Goal: Task Accomplishment & Management: Use online tool/utility

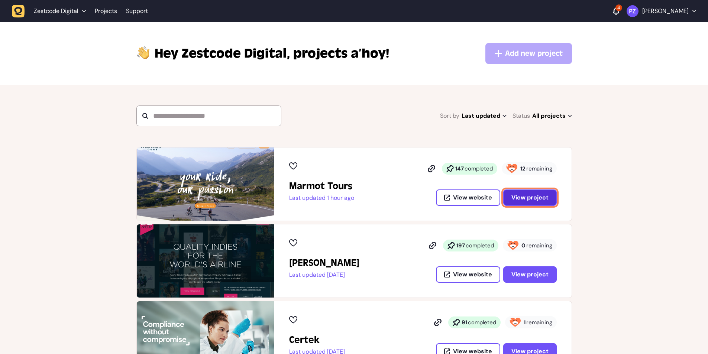
click at [514, 198] on span "View project" at bounding box center [530, 198] width 37 height 6
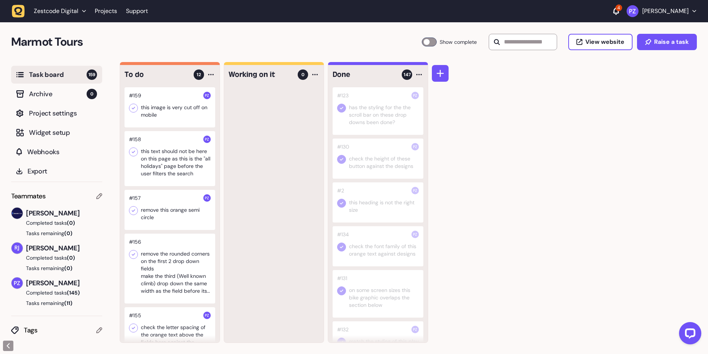
click at [172, 116] on div at bounding box center [170, 107] width 91 height 40
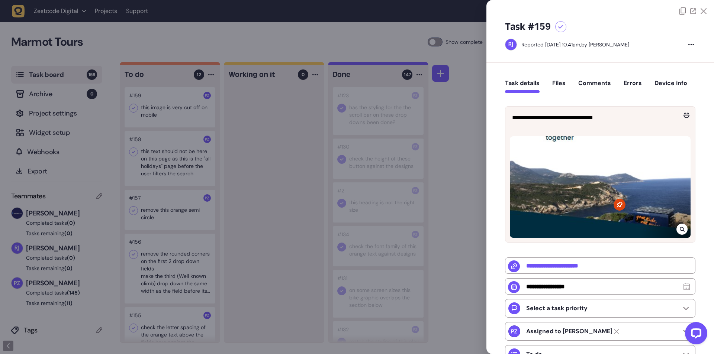
click at [676, 226] on div at bounding box center [681, 229] width 11 height 11
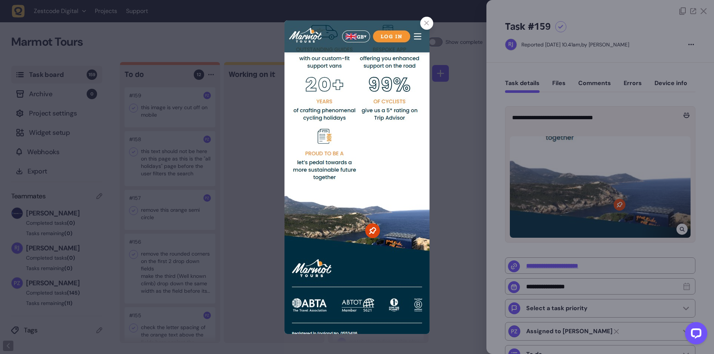
click at [449, 253] on div at bounding box center [357, 177] width 714 height 354
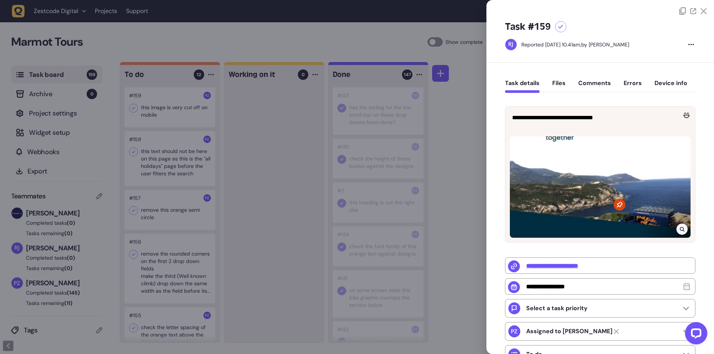
click at [169, 161] on div at bounding box center [357, 177] width 714 height 354
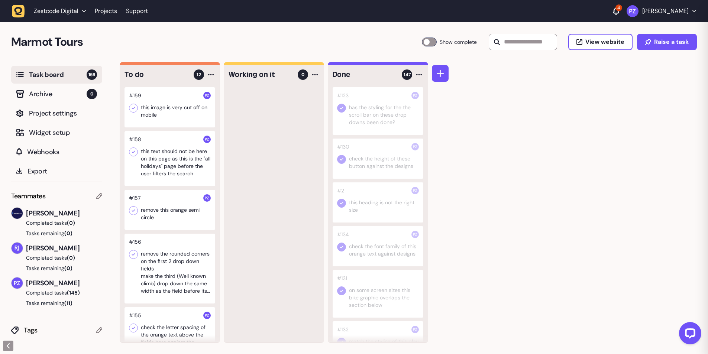
click at [168, 165] on div at bounding box center [170, 158] width 91 height 55
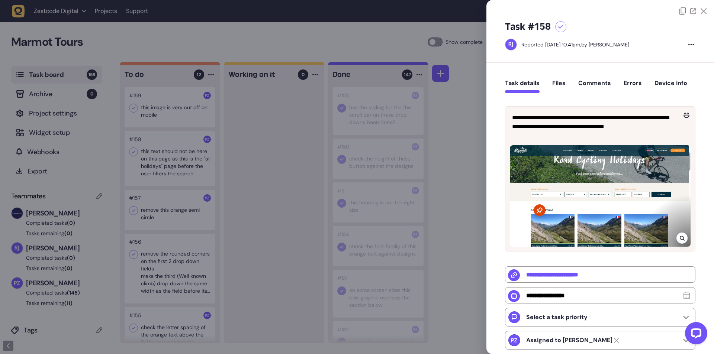
click at [459, 226] on div at bounding box center [357, 177] width 714 height 354
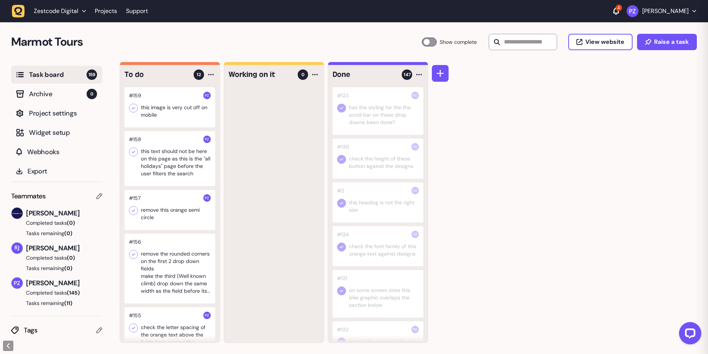
click at [156, 216] on div at bounding box center [170, 210] width 91 height 40
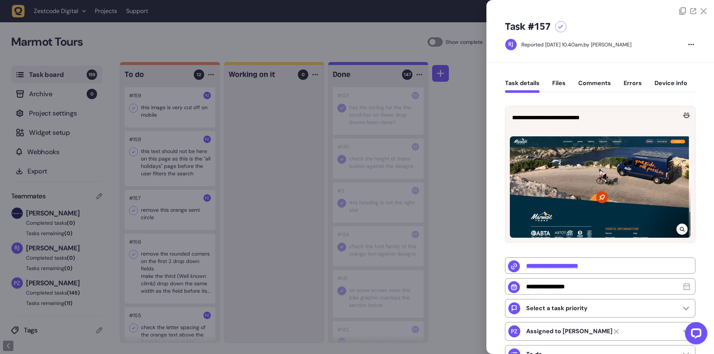
click at [281, 248] on div at bounding box center [357, 177] width 714 height 354
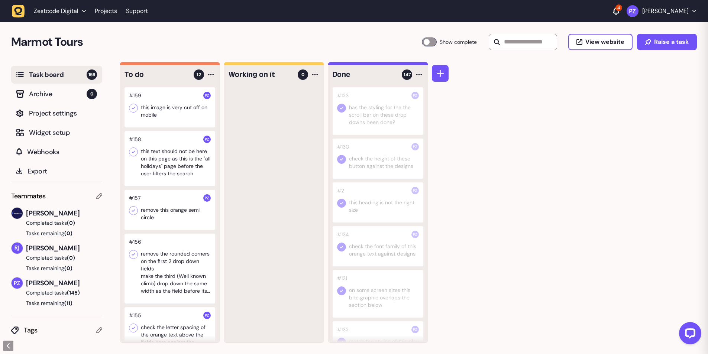
click at [196, 264] on div at bounding box center [170, 269] width 91 height 70
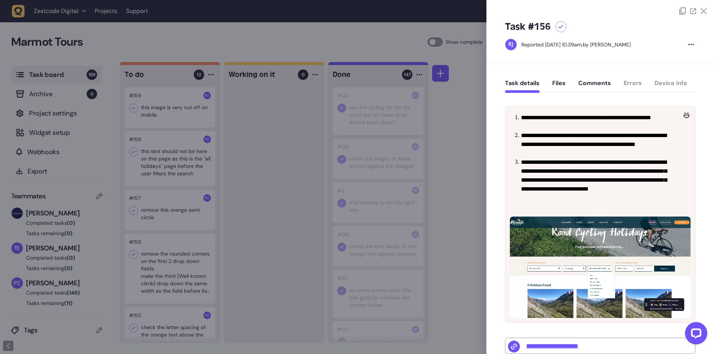
click at [481, 245] on div at bounding box center [357, 177] width 714 height 354
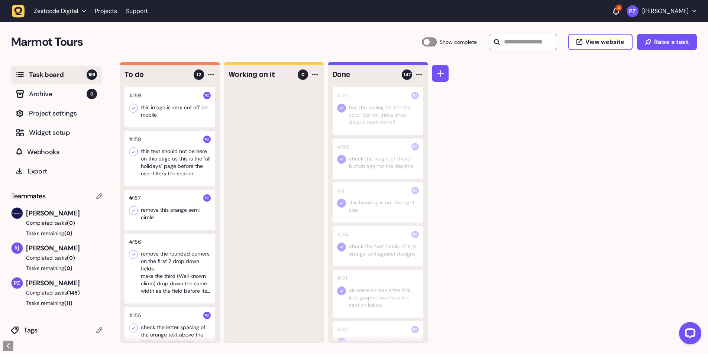
scroll to position [112, 0]
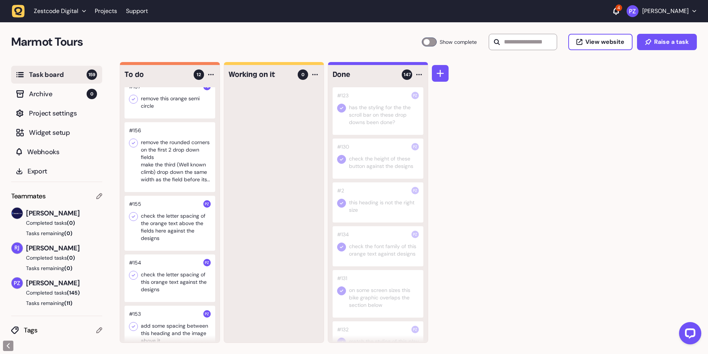
click at [160, 234] on div at bounding box center [170, 223] width 91 height 55
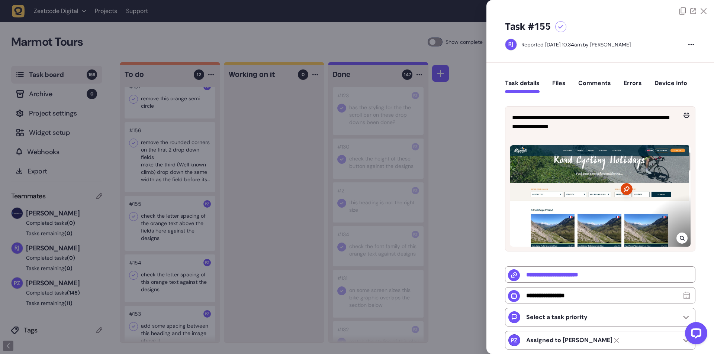
click at [245, 232] on div at bounding box center [357, 177] width 714 height 354
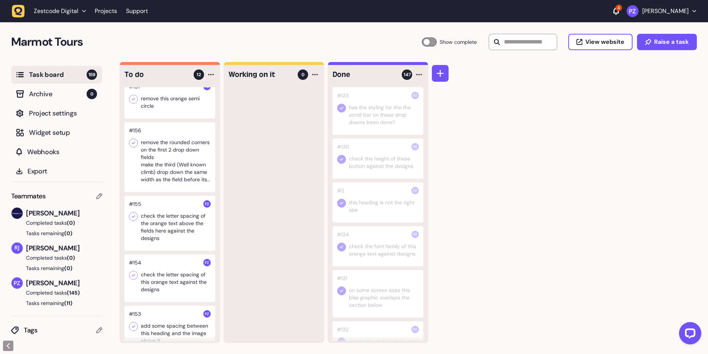
click at [182, 226] on div at bounding box center [170, 223] width 91 height 55
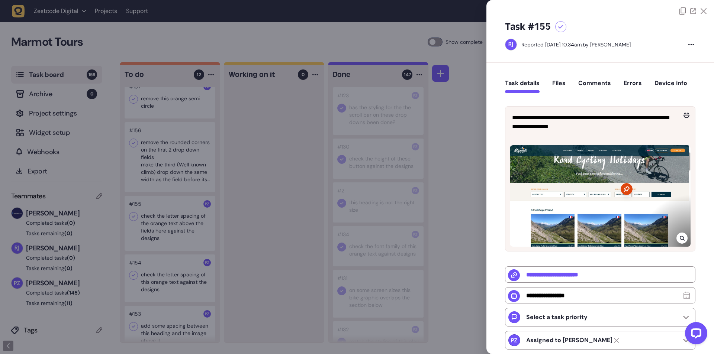
click at [241, 222] on div at bounding box center [357, 177] width 714 height 354
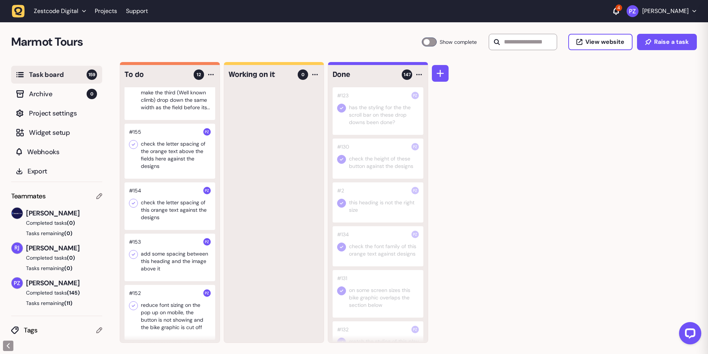
scroll to position [186, 0]
click at [177, 253] on div at bounding box center [170, 256] width 91 height 48
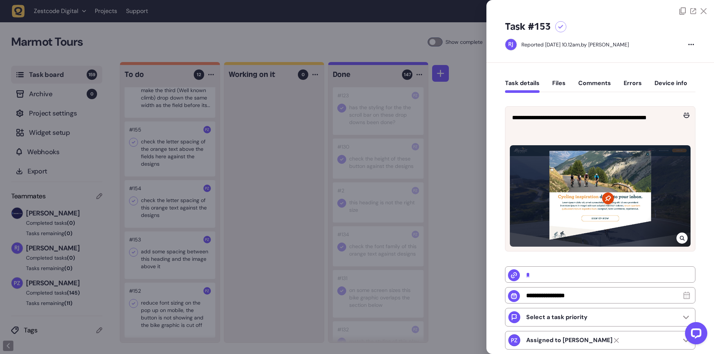
click at [223, 258] on div at bounding box center [357, 177] width 714 height 354
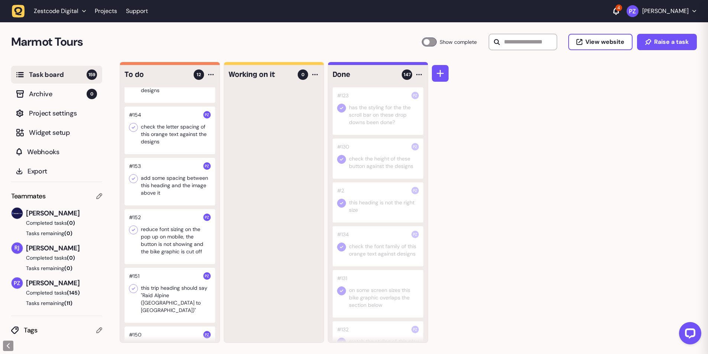
scroll to position [260, 0]
click at [170, 234] on div at bounding box center [170, 236] width 91 height 55
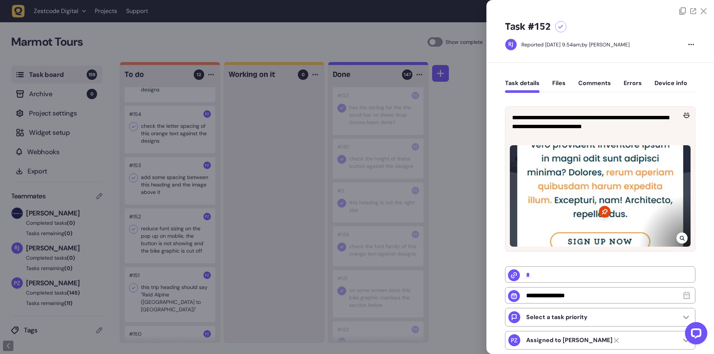
click at [676, 236] on div at bounding box center [681, 238] width 11 height 11
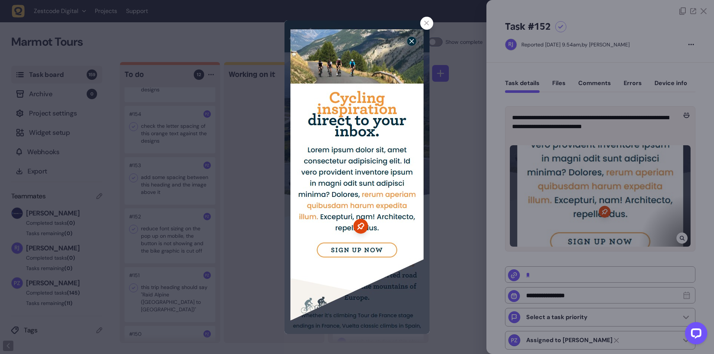
click at [449, 308] on div at bounding box center [357, 177] width 714 height 354
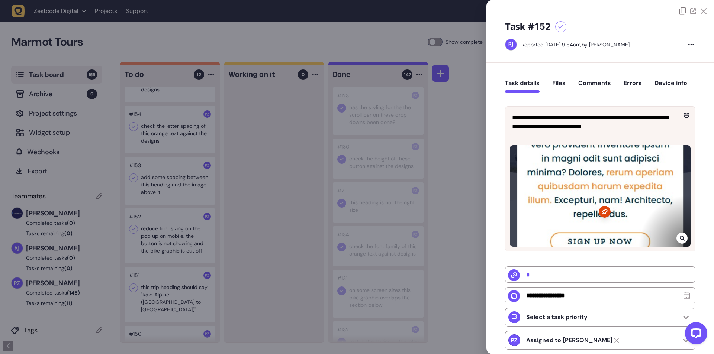
click at [290, 287] on div at bounding box center [357, 177] width 714 height 354
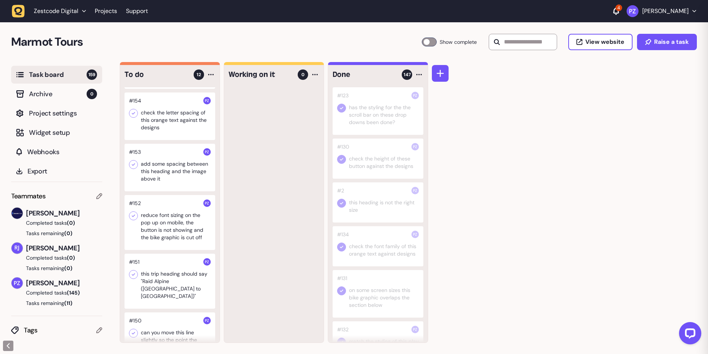
scroll to position [297, 0]
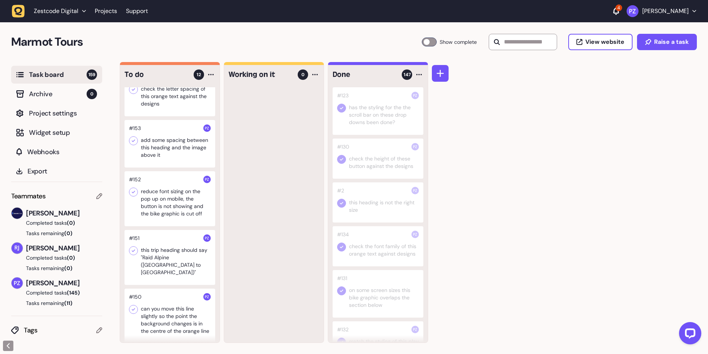
click at [181, 257] on div at bounding box center [170, 257] width 91 height 55
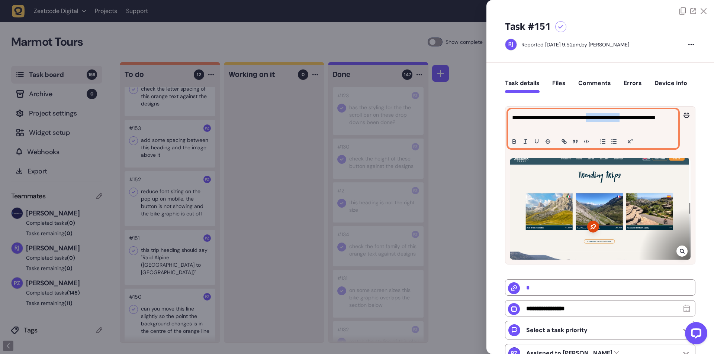
drag, startPoint x: 625, startPoint y: 118, endPoint x: 647, endPoint y: 117, distance: 22.0
click at [646, 117] on p "**********" at bounding box center [592, 122] width 160 height 18
click at [649, 117] on p "**********" at bounding box center [592, 122] width 160 height 18
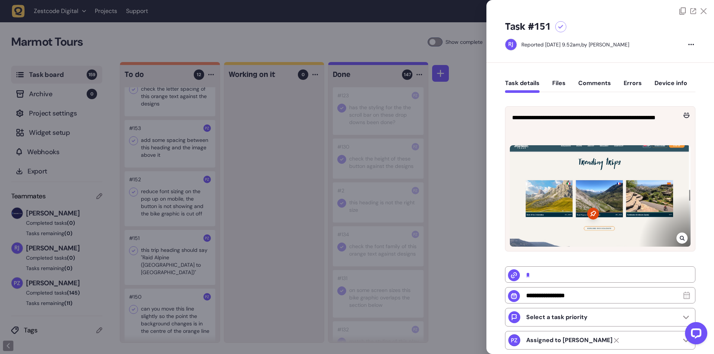
click at [466, 159] on div at bounding box center [357, 177] width 714 height 354
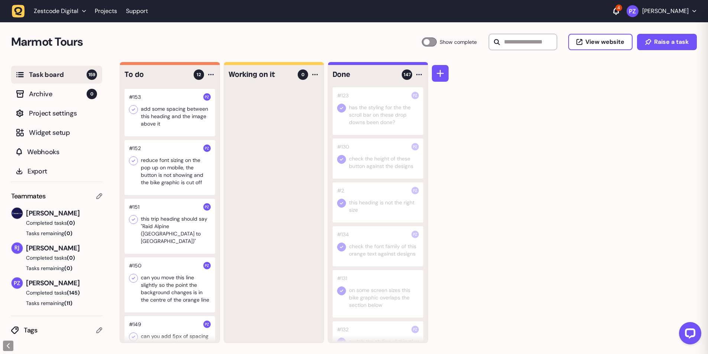
scroll to position [372, 0]
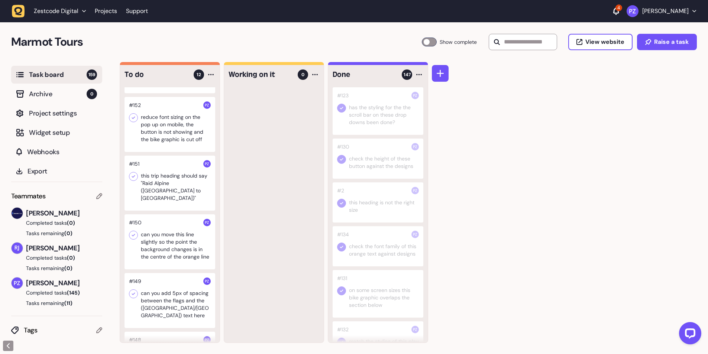
click at [167, 248] on div at bounding box center [170, 242] width 91 height 55
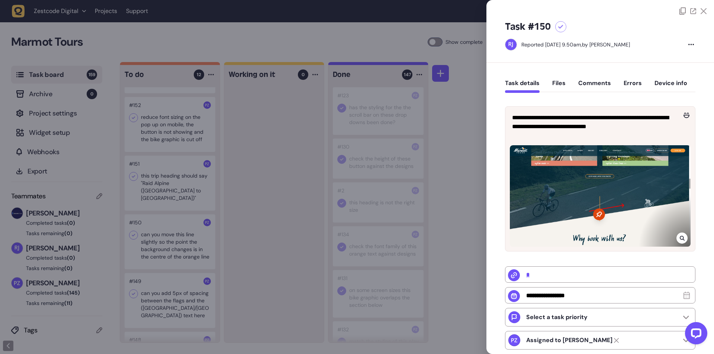
click at [255, 276] on div at bounding box center [357, 177] width 714 height 354
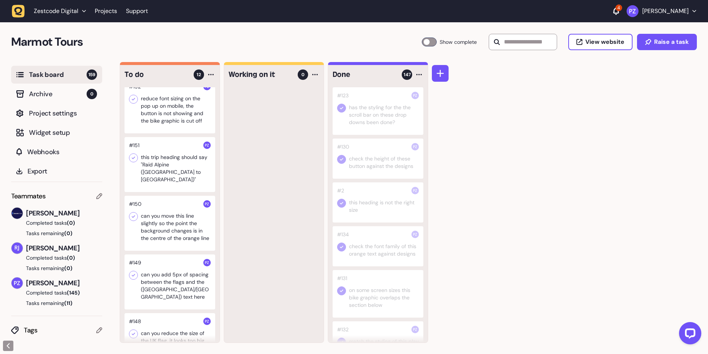
scroll to position [398, 0]
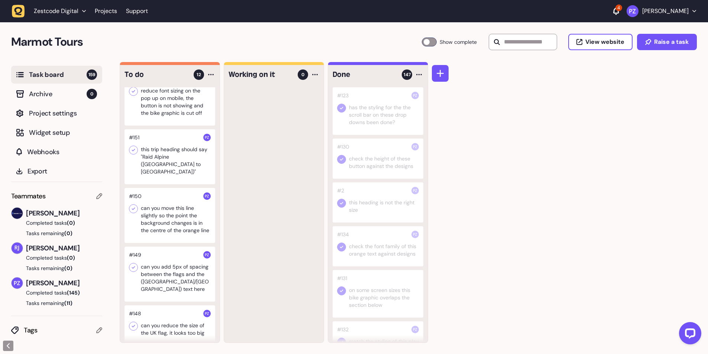
click at [168, 267] on div at bounding box center [170, 274] width 91 height 55
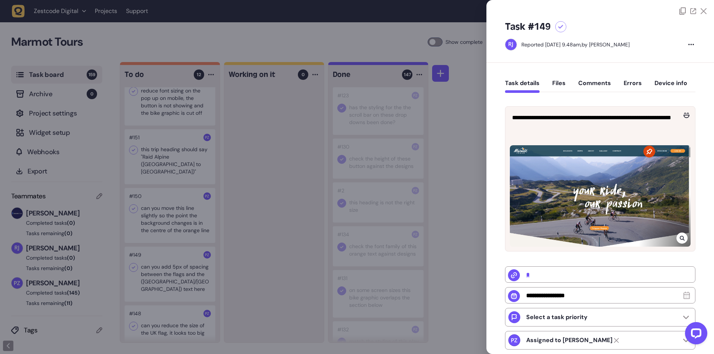
click at [293, 263] on div at bounding box center [357, 177] width 714 height 354
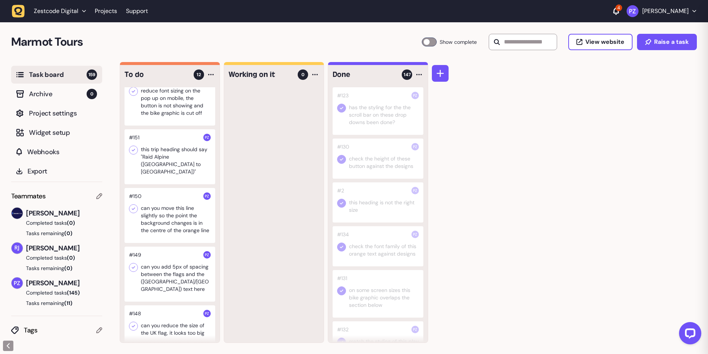
click at [188, 319] on div at bounding box center [170, 326] width 91 height 40
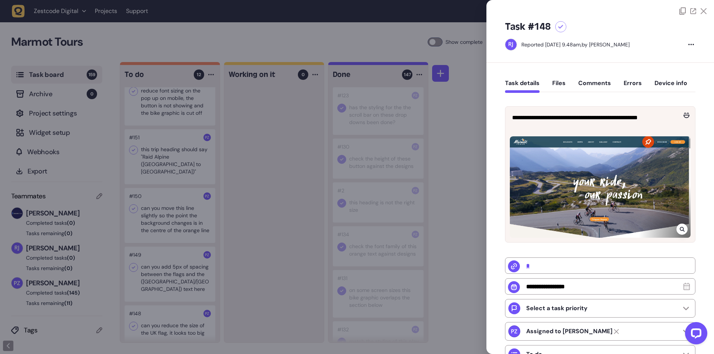
click at [681, 233] on div at bounding box center [681, 229] width 11 height 11
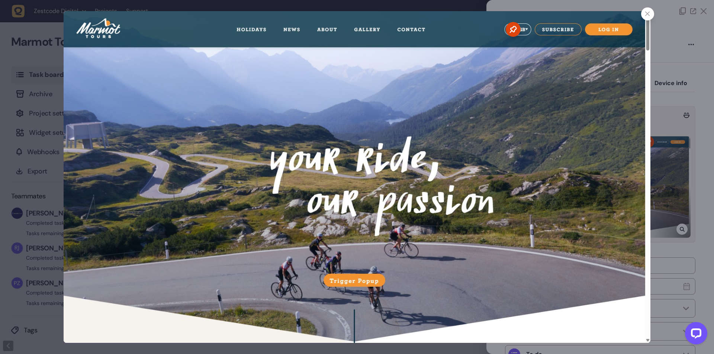
click at [647, 16] on icon at bounding box center [647, 14] width 5 height 5
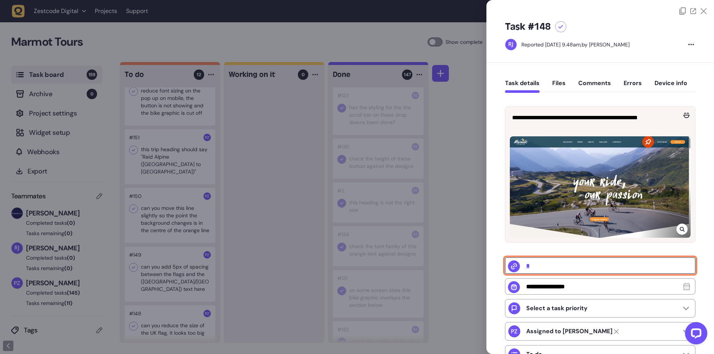
click at [528, 267] on input "*" at bounding box center [600, 266] width 190 height 16
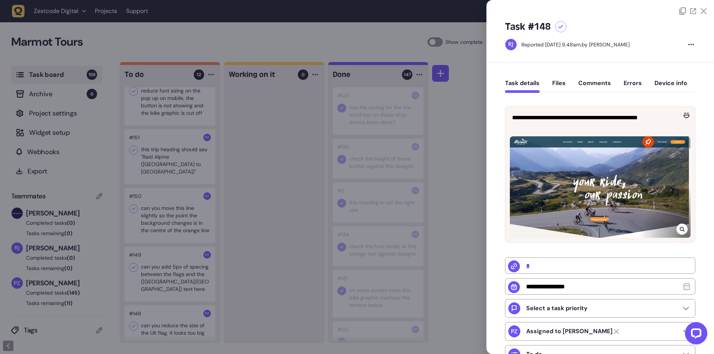
click at [323, 221] on div at bounding box center [357, 177] width 714 height 354
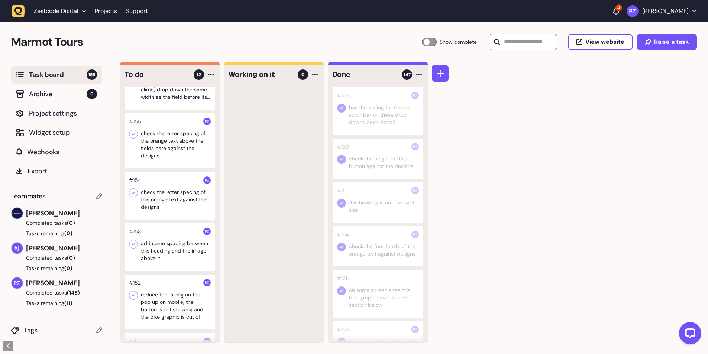
scroll to position [398, 0]
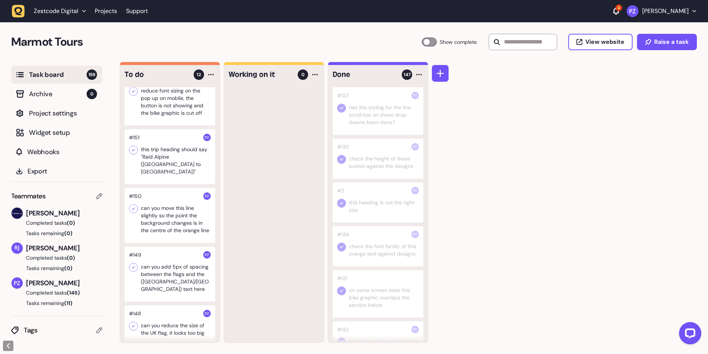
click at [249, 300] on div at bounding box center [274, 214] width 100 height 255
click at [135, 323] on icon at bounding box center [133, 326] width 7 height 7
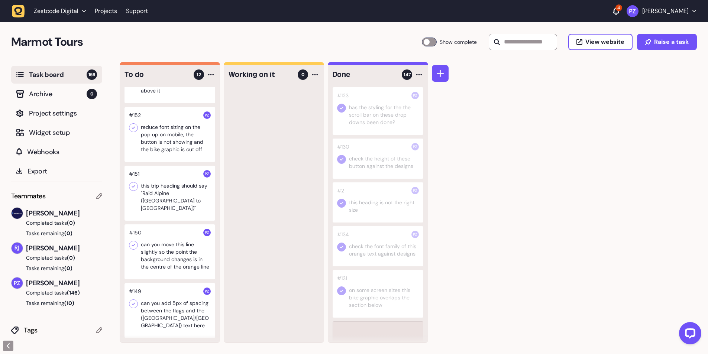
scroll to position [354, 0]
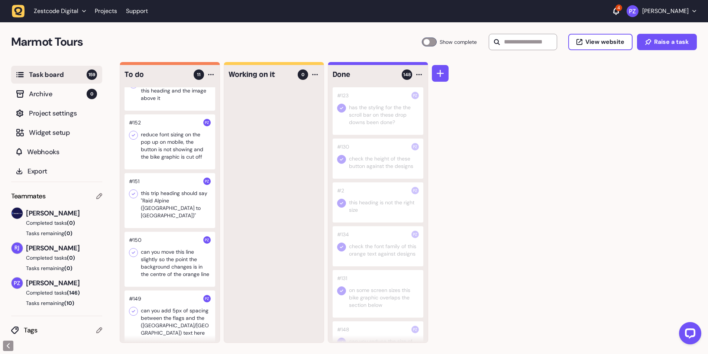
click at [180, 321] on div at bounding box center [170, 318] width 91 height 55
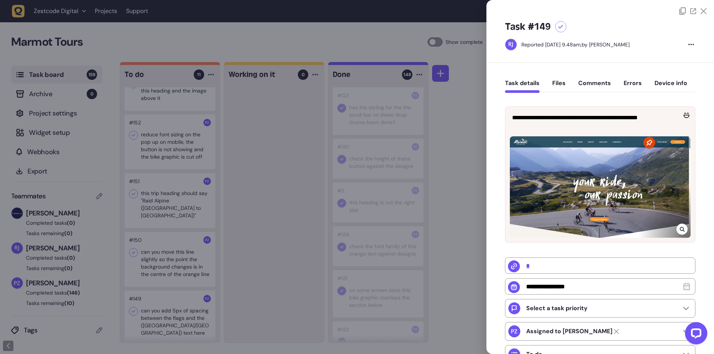
click at [228, 325] on div at bounding box center [357, 177] width 714 height 354
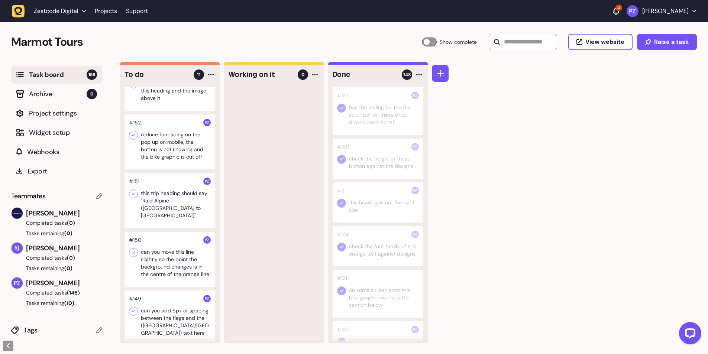
click at [133, 315] on icon at bounding box center [133, 311] width 7 height 7
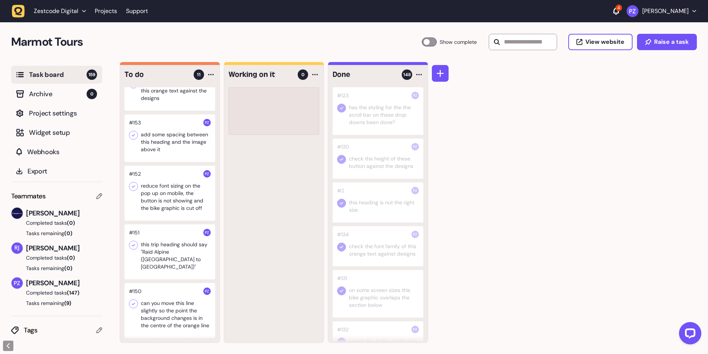
scroll to position [303, 0]
click at [160, 318] on div at bounding box center [170, 310] width 91 height 55
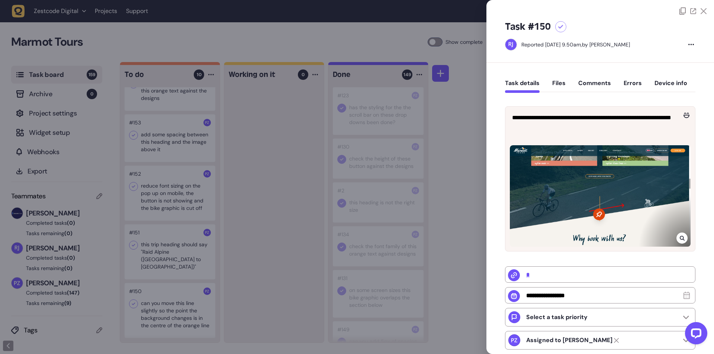
drag, startPoint x: 257, startPoint y: 279, endPoint x: 124, endPoint y: 320, distance: 139.2
click at [258, 278] on div at bounding box center [357, 177] width 714 height 354
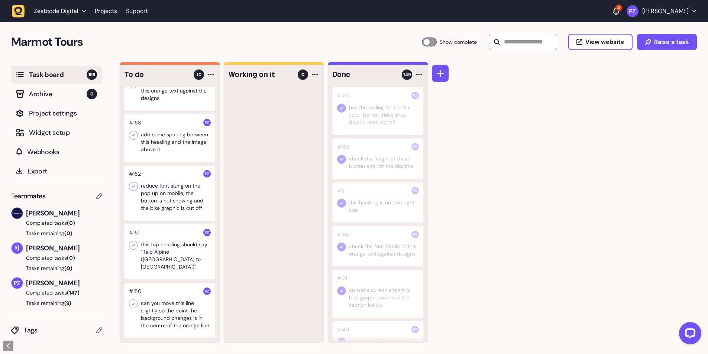
click at [133, 300] on div at bounding box center [133, 304] width 9 height 9
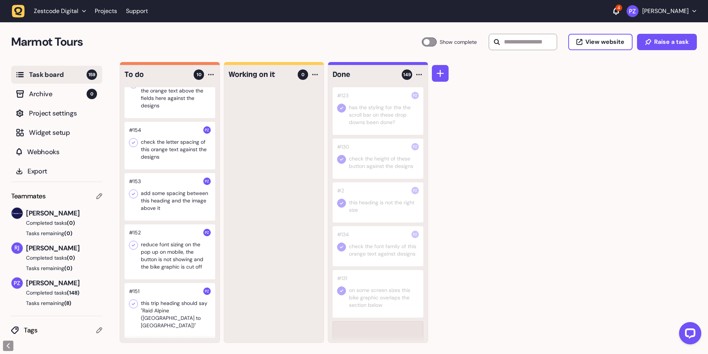
scroll to position [237, 0]
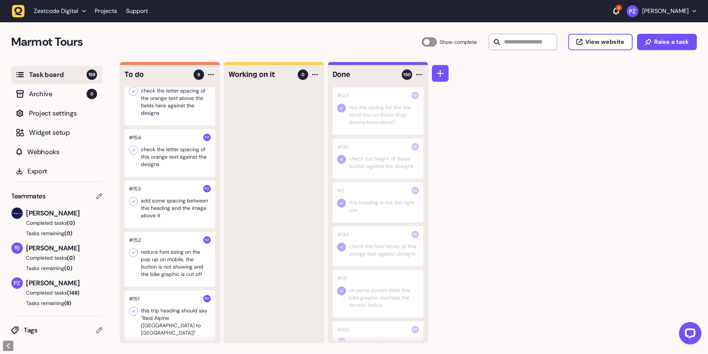
click at [153, 314] on div at bounding box center [170, 318] width 91 height 55
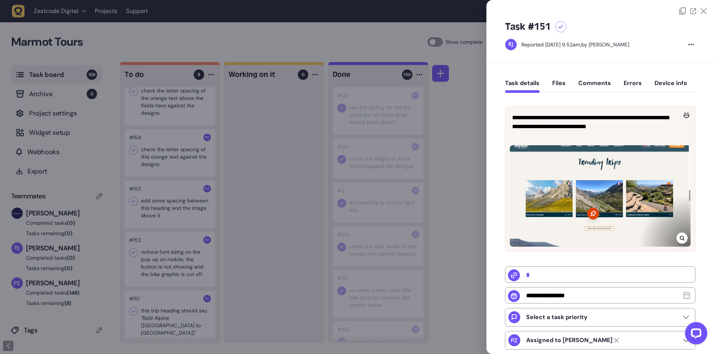
click at [681, 238] on icon at bounding box center [681, 238] width 5 height 5
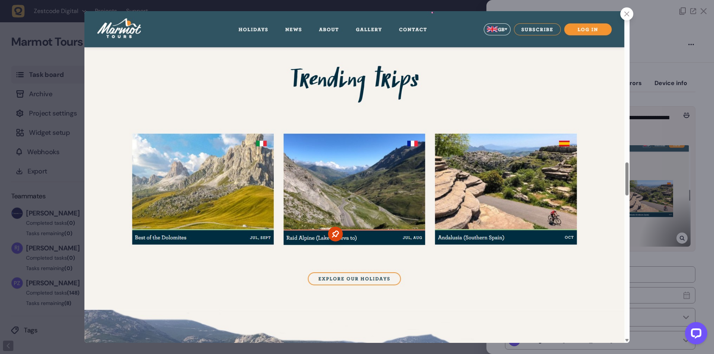
drag, startPoint x: 650, startPoint y: 279, endPoint x: 632, endPoint y: 270, distance: 20.3
click at [650, 279] on div at bounding box center [357, 177] width 714 height 354
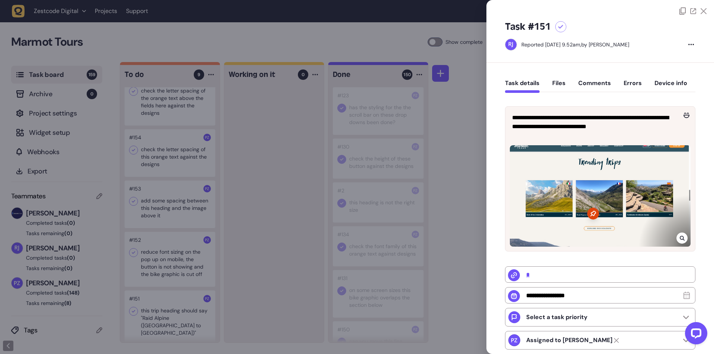
click at [236, 326] on div at bounding box center [357, 177] width 714 height 354
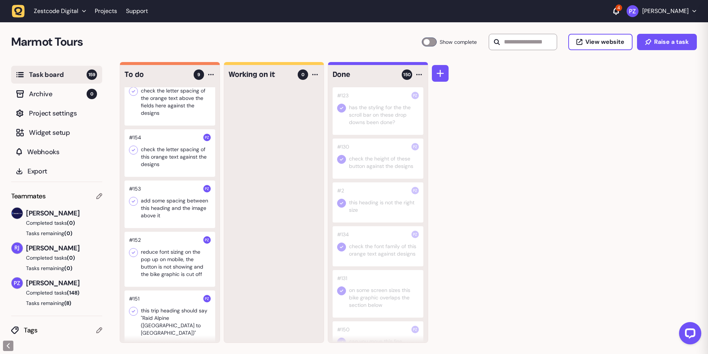
click at [180, 324] on div at bounding box center [170, 318] width 91 height 55
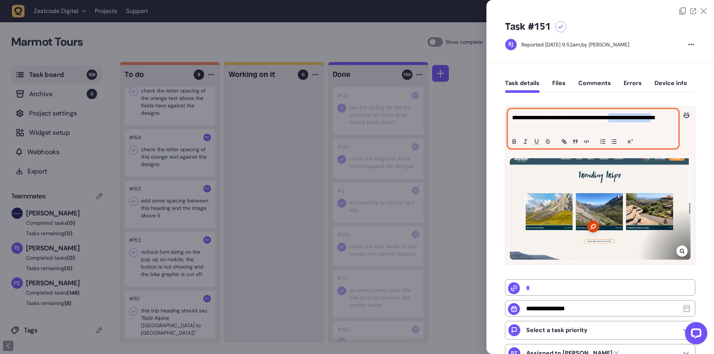
drag, startPoint x: 524, startPoint y: 128, endPoint x: 625, endPoint y: 117, distance: 101.7
click at [625, 117] on p "**********" at bounding box center [592, 122] width 160 height 18
copy p "**********"
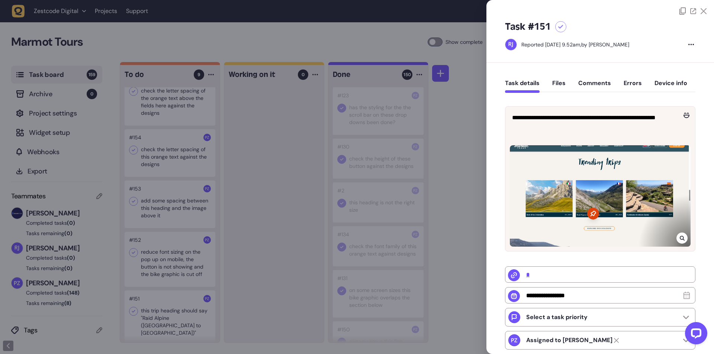
click at [271, 284] on div at bounding box center [357, 177] width 714 height 354
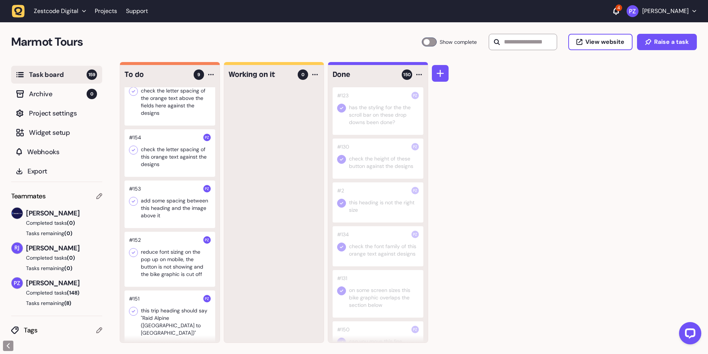
click at [135, 311] on icon at bounding box center [133, 311] width 3 height 3
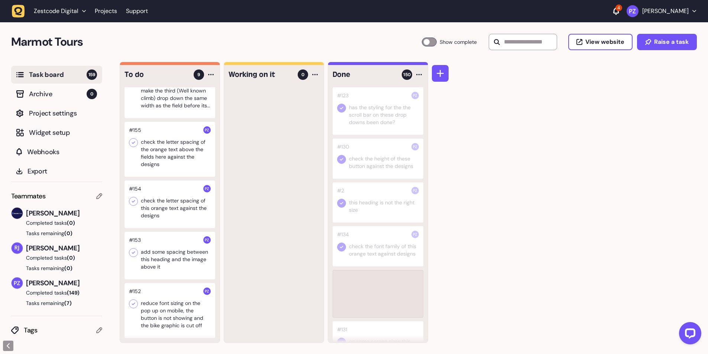
scroll to position [186, 0]
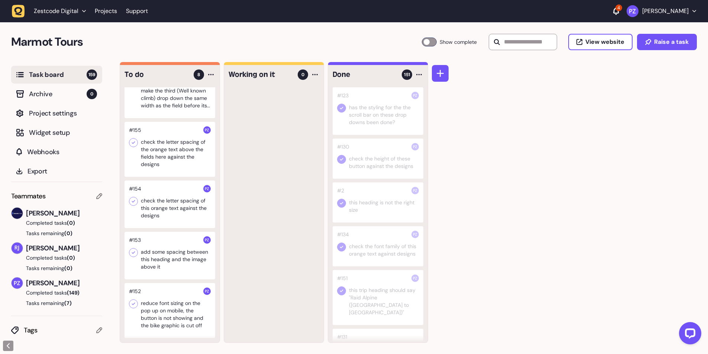
click at [162, 316] on div at bounding box center [170, 310] width 91 height 55
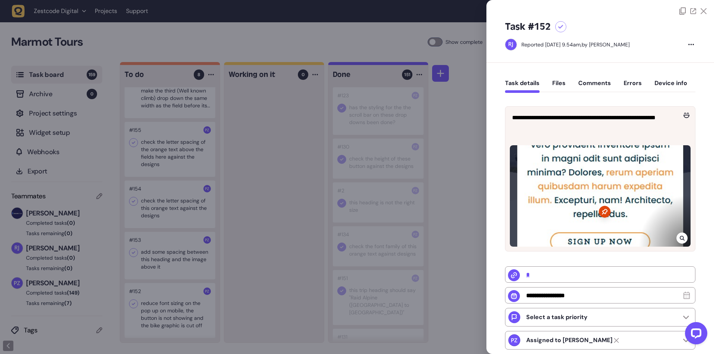
click at [247, 299] on div at bounding box center [357, 177] width 714 height 354
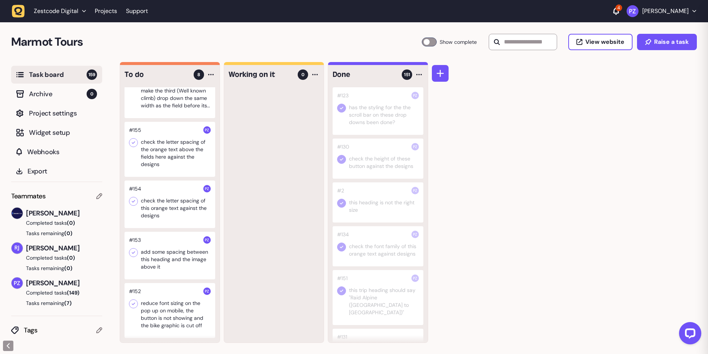
click at [167, 320] on div at bounding box center [170, 310] width 91 height 55
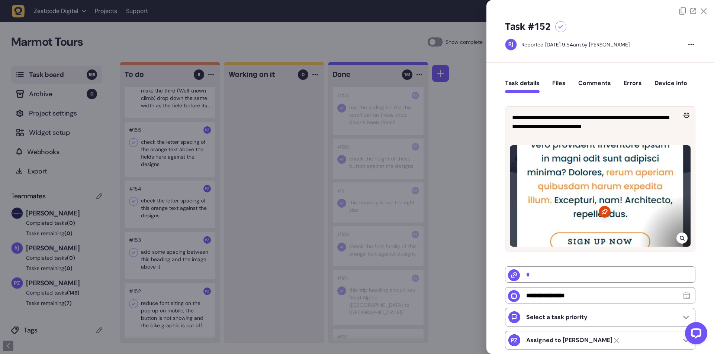
click at [681, 235] on icon at bounding box center [682, 238] width 5 height 6
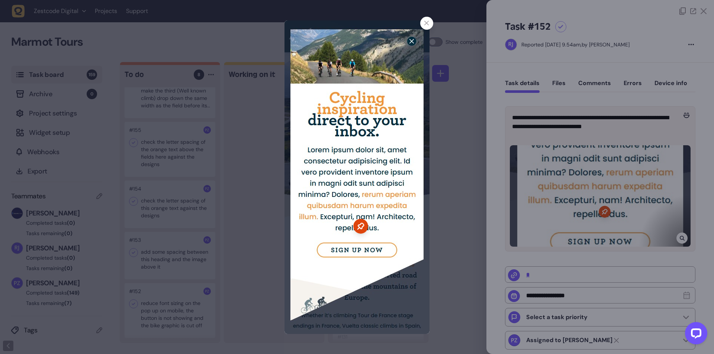
click at [247, 268] on div at bounding box center [357, 177] width 714 height 354
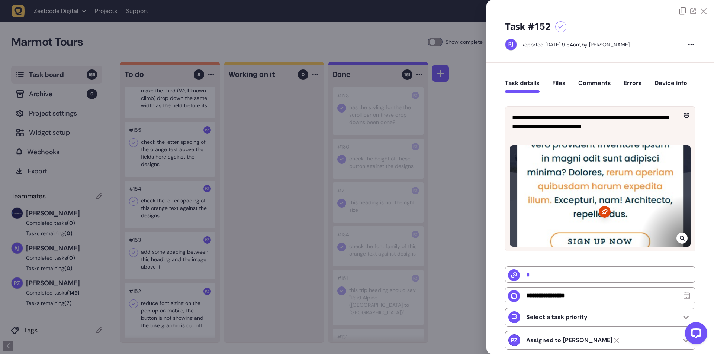
click at [257, 267] on div at bounding box center [357, 177] width 714 height 354
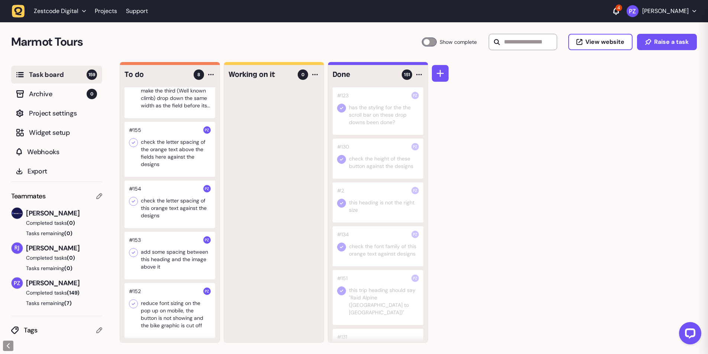
click at [184, 259] on div at bounding box center [170, 256] width 91 height 48
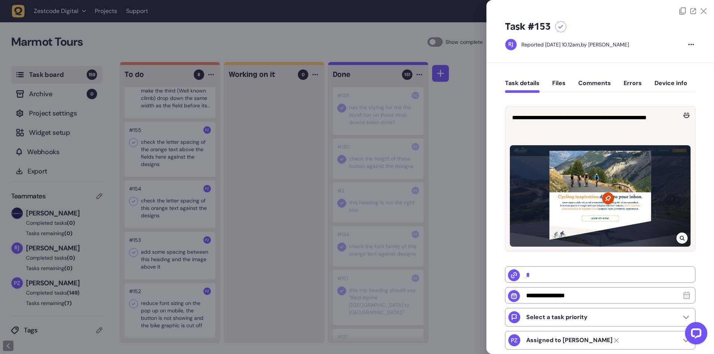
click at [257, 182] on div at bounding box center [357, 177] width 714 height 354
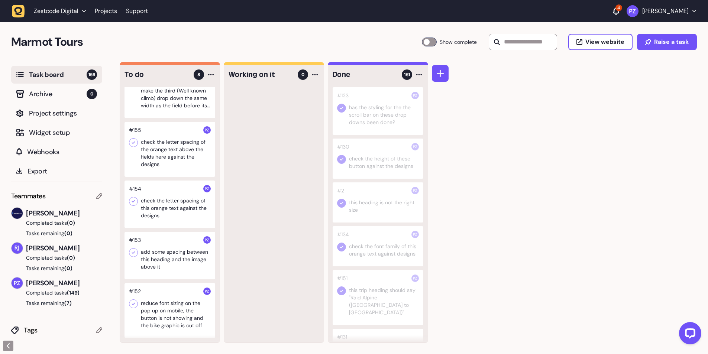
click at [133, 254] on icon at bounding box center [133, 252] width 7 height 7
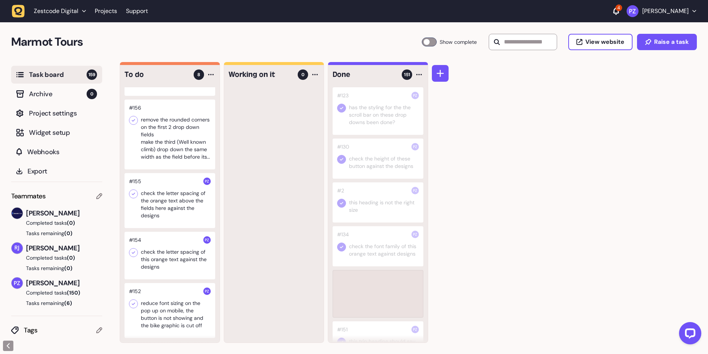
scroll to position [134, 0]
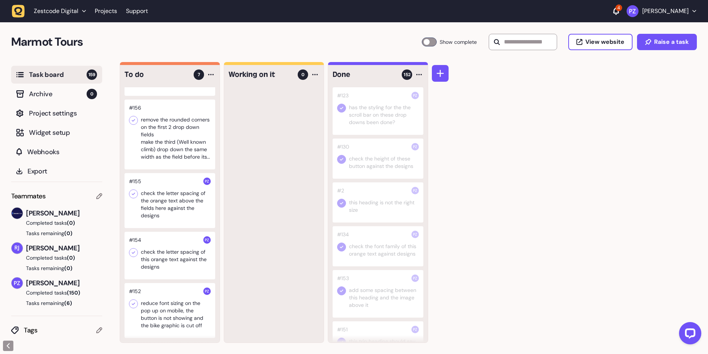
click at [174, 252] on div at bounding box center [170, 256] width 91 height 48
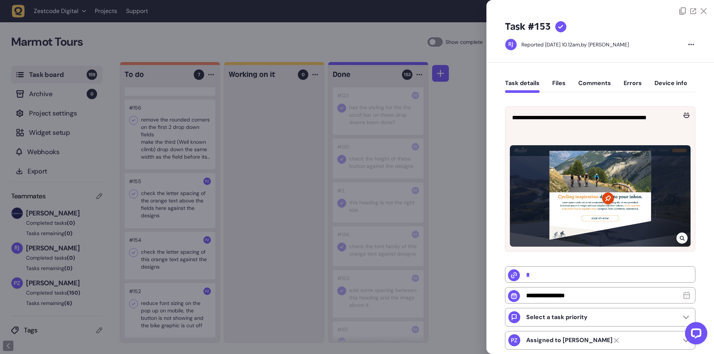
type input "**********"
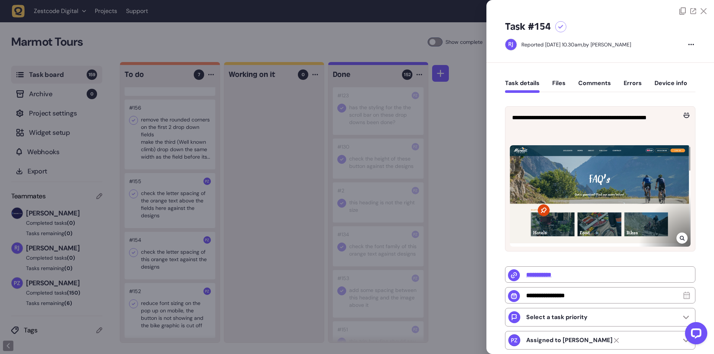
click at [245, 264] on div at bounding box center [357, 177] width 714 height 354
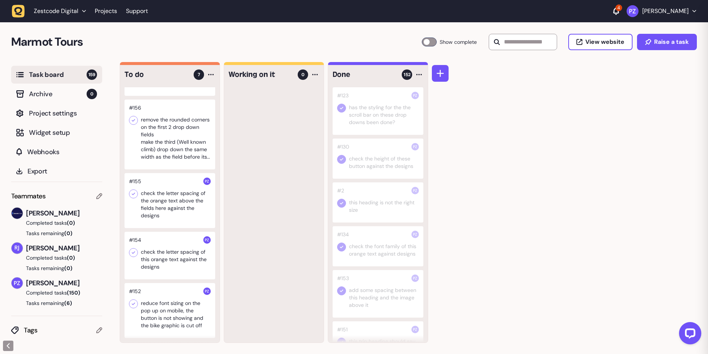
click at [168, 267] on div at bounding box center [170, 256] width 91 height 48
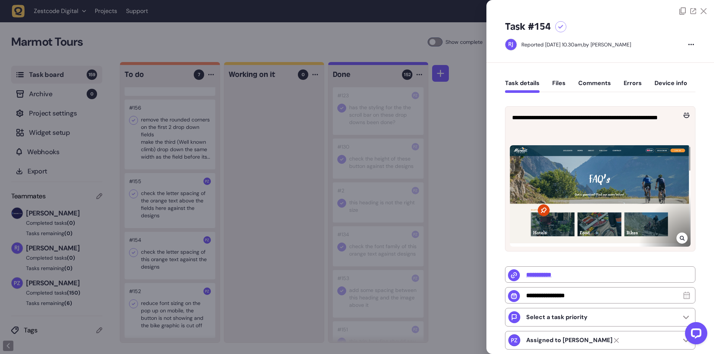
click at [682, 237] on icon at bounding box center [682, 238] width 5 height 6
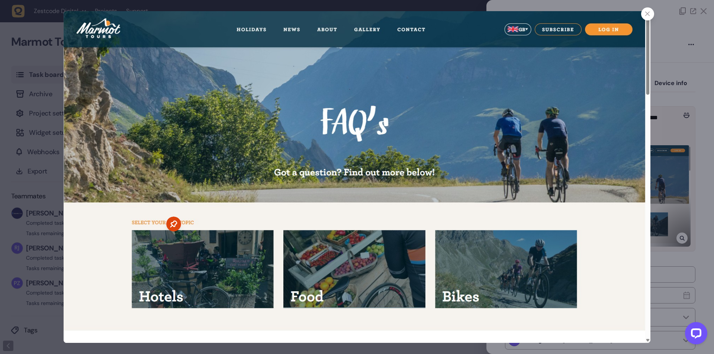
click at [647, 17] on div at bounding box center [647, 13] width 13 height 13
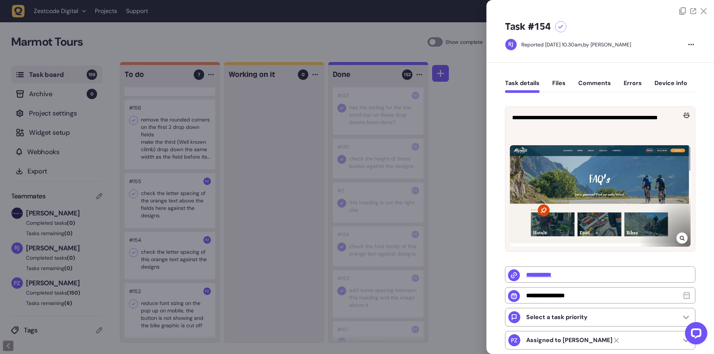
drag, startPoint x: 228, startPoint y: 271, endPoint x: 216, endPoint y: 272, distance: 11.7
click at [228, 271] on div at bounding box center [357, 177] width 714 height 354
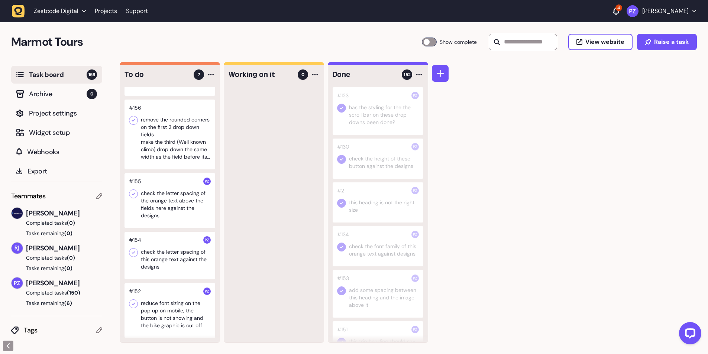
click at [137, 310] on div at bounding box center [170, 310] width 91 height 55
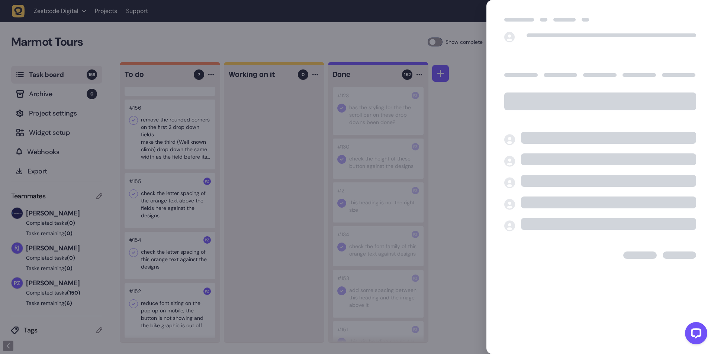
click at [236, 304] on div at bounding box center [357, 177] width 714 height 354
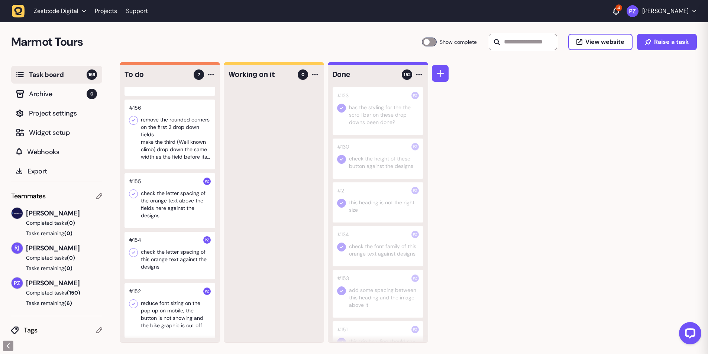
click at [136, 253] on icon at bounding box center [133, 252] width 7 height 7
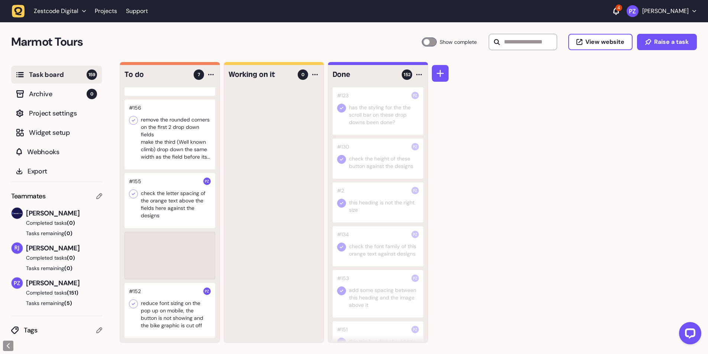
scroll to position [83, 0]
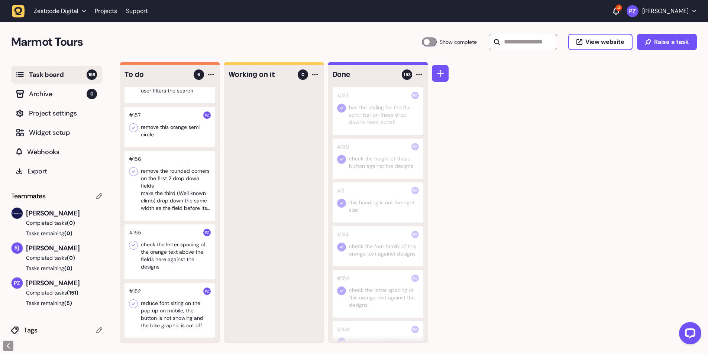
click at [179, 259] on div at bounding box center [170, 252] width 91 height 55
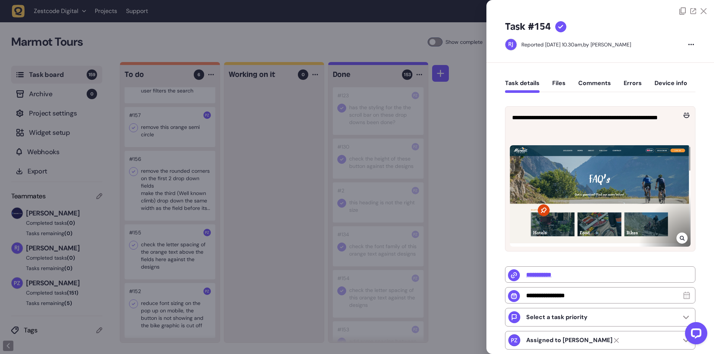
type input "**********"
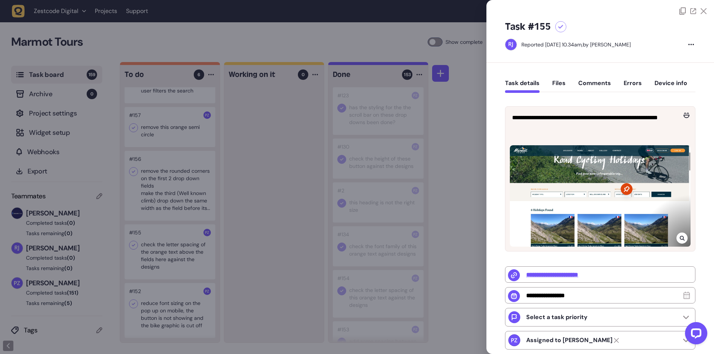
click at [248, 250] on div at bounding box center [357, 177] width 714 height 354
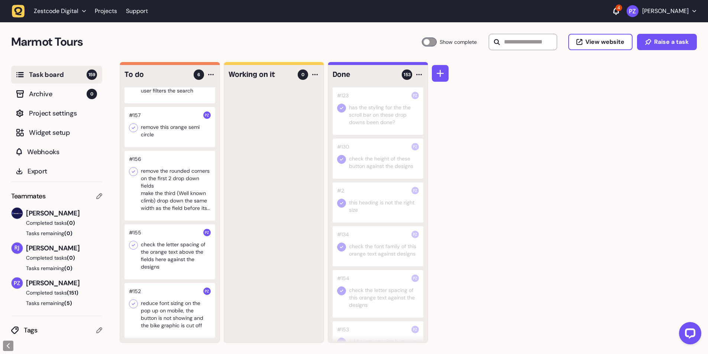
click at [146, 248] on div at bounding box center [170, 252] width 91 height 55
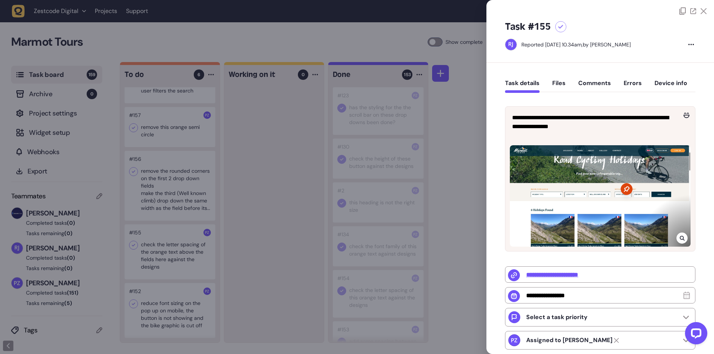
click at [261, 251] on div at bounding box center [357, 177] width 714 height 354
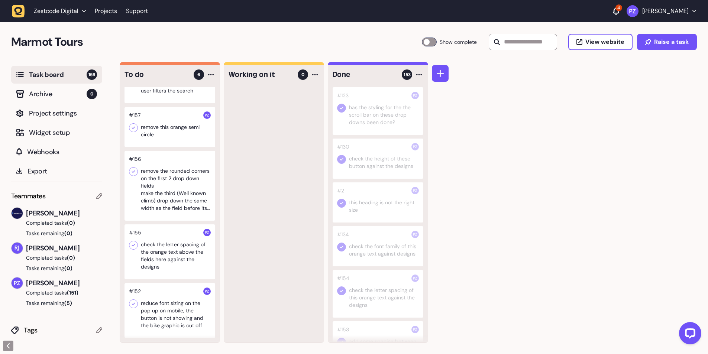
click at [387, 298] on div at bounding box center [378, 294] width 91 height 48
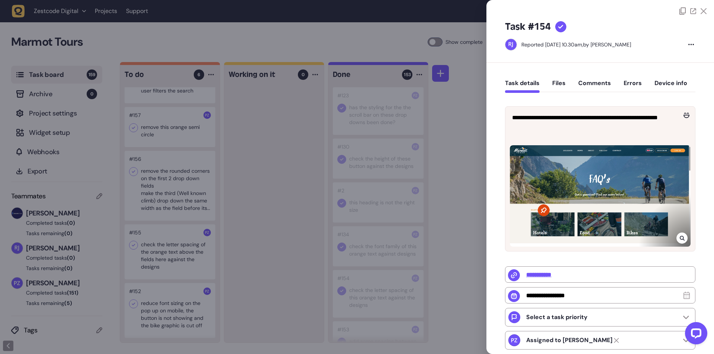
drag, startPoint x: 264, startPoint y: 218, endPoint x: 221, endPoint y: 245, distance: 51.2
click at [263, 218] on div at bounding box center [357, 177] width 714 height 354
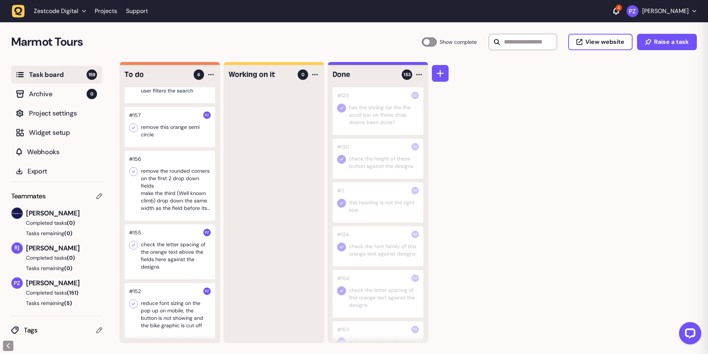
click at [172, 257] on div at bounding box center [170, 252] width 91 height 55
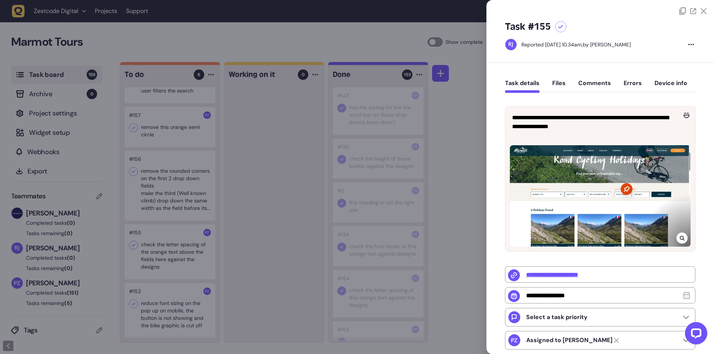
click at [133, 245] on div at bounding box center [357, 177] width 714 height 354
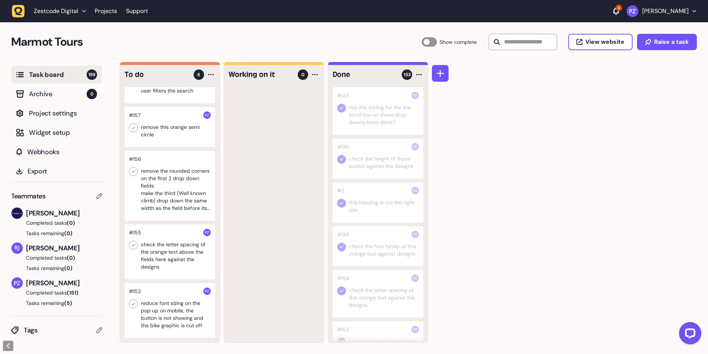
click at [135, 245] on icon at bounding box center [133, 245] width 7 height 7
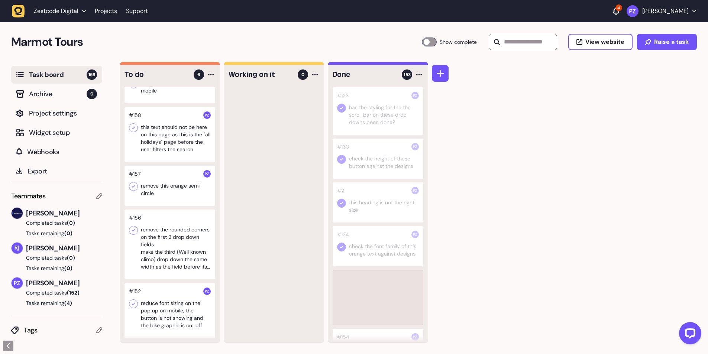
scroll to position [24, 0]
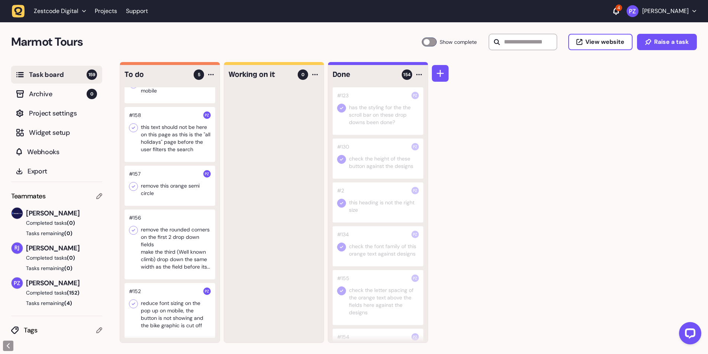
click at [149, 244] on div at bounding box center [170, 245] width 91 height 70
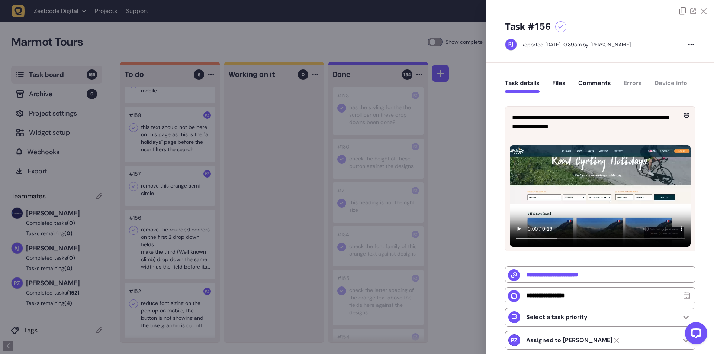
click at [268, 227] on div at bounding box center [357, 177] width 714 height 354
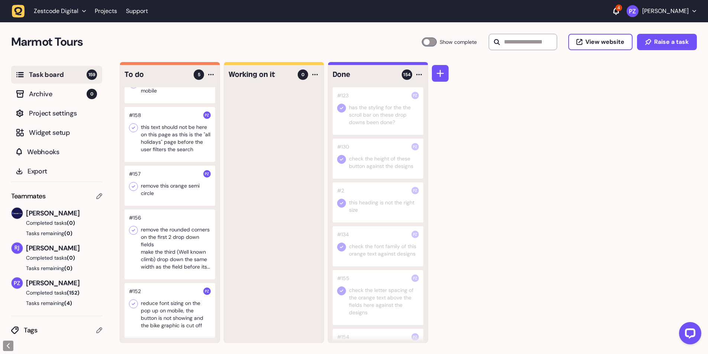
click at [184, 309] on div at bounding box center [170, 310] width 91 height 55
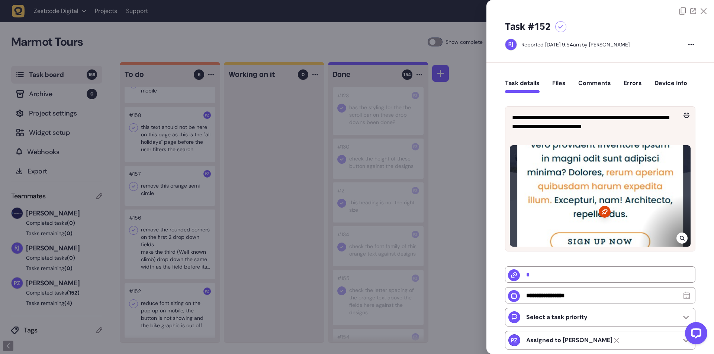
click at [681, 236] on icon at bounding box center [682, 238] width 5 height 6
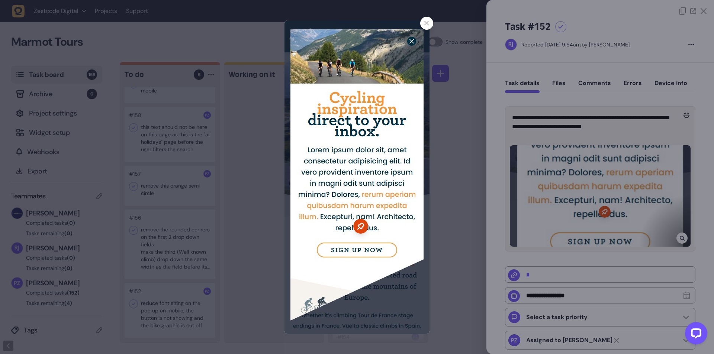
click at [542, 129] on div at bounding box center [357, 177] width 714 height 354
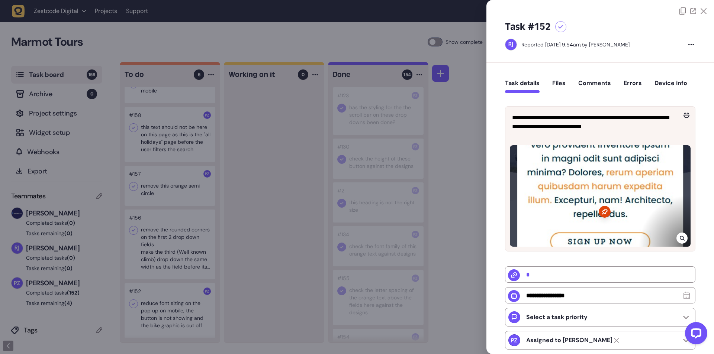
click at [224, 226] on div at bounding box center [357, 177] width 714 height 354
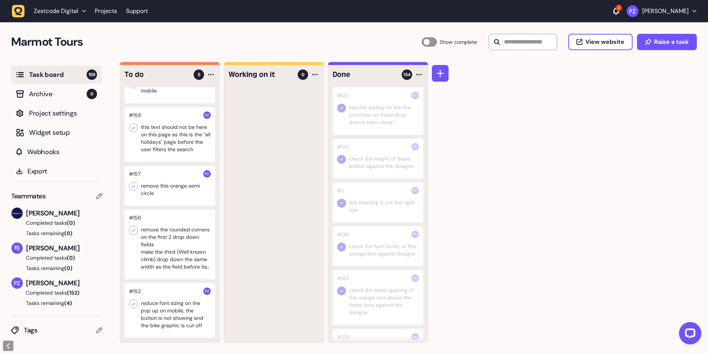
click at [185, 259] on div at bounding box center [170, 245] width 91 height 70
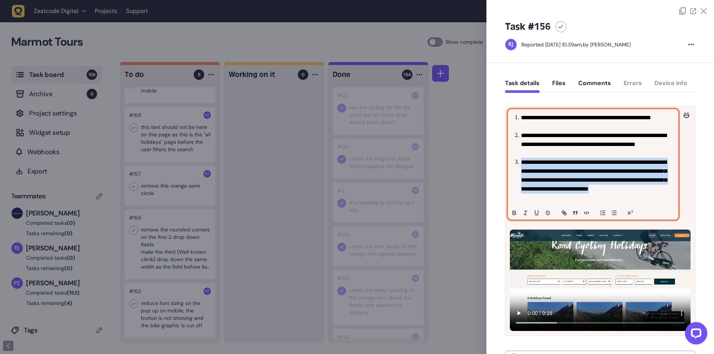
drag, startPoint x: 563, startPoint y: 201, endPoint x: 522, endPoint y: 164, distance: 56.1
click at [522, 164] on li "**********" at bounding box center [596, 180] width 151 height 45
copy li "**********"
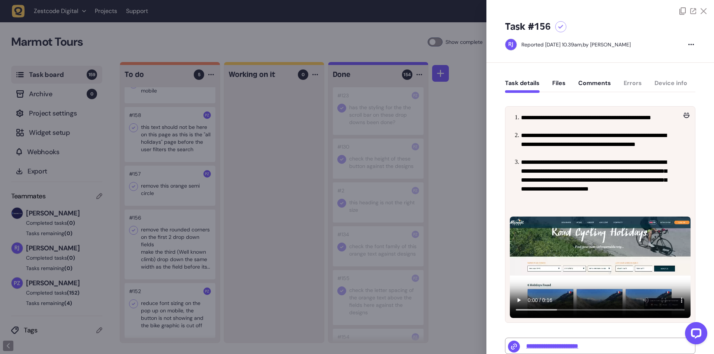
click at [268, 265] on div at bounding box center [357, 177] width 714 height 354
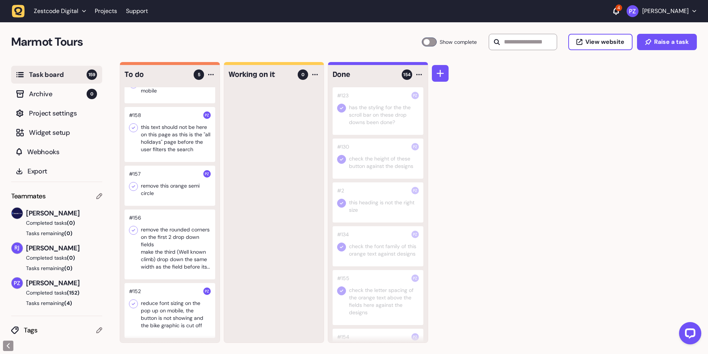
click at [135, 306] on icon at bounding box center [133, 303] width 7 height 7
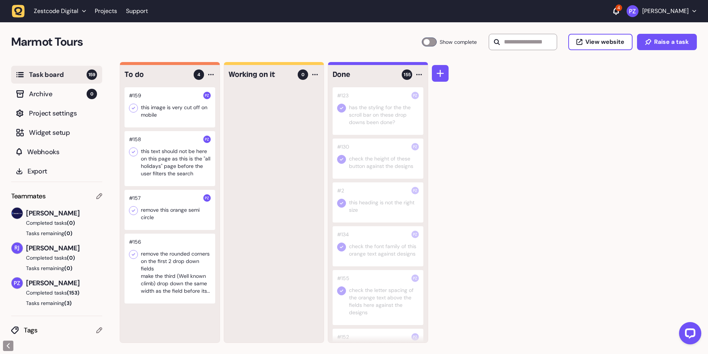
click at [164, 212] on div at bounding box center [170, 210] width 91 height 40
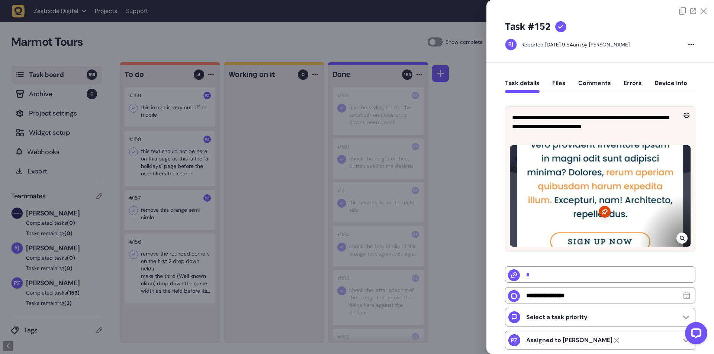
type input "**********"
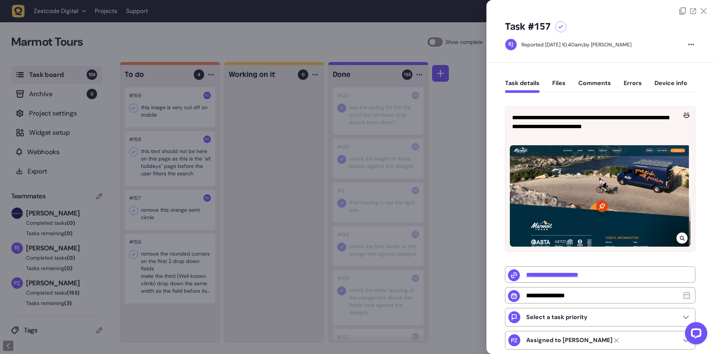
click at [271, 247] on div at bounding box center [357, 177] width 714 height 354
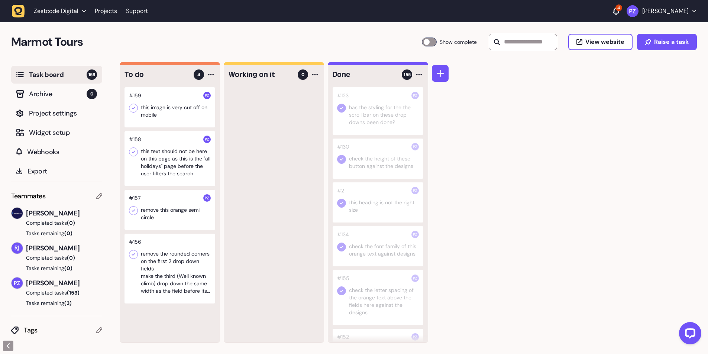
click at [135, 212] on icon at bounding box center [133, 210] width 7 height 7
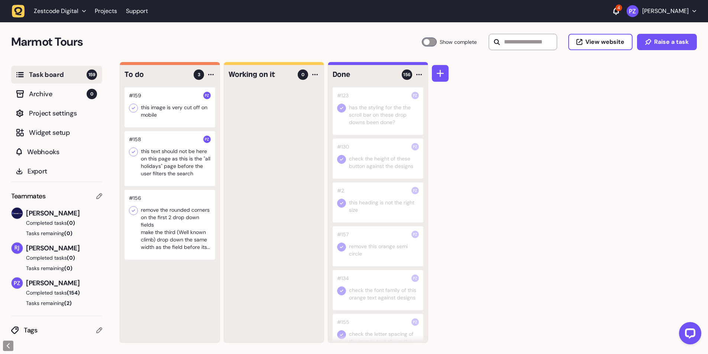
click at [153, 153] on div at bounding box center [170, 158] width 91 height 55
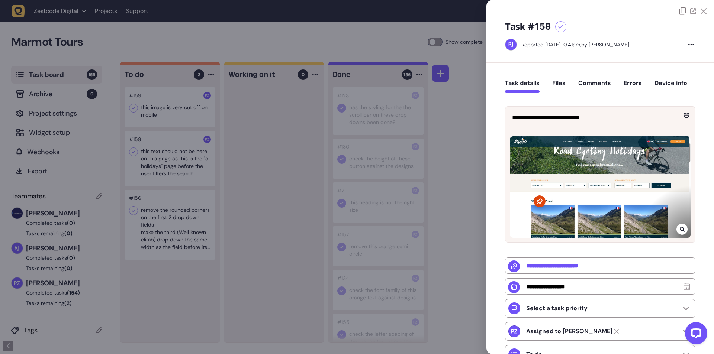
drag, startPoint x: 274, startPoint y: 252, endPoint x: 270, endPoint y: 248, distance: 5.3
click at [274, 252] on div at bounding box center [357, 177] width 714 height 354
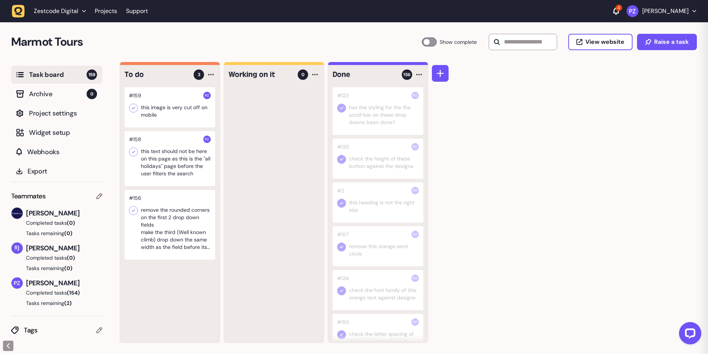
click at [172, 165] on div at bounding box center [170, 158] width 91 height 55
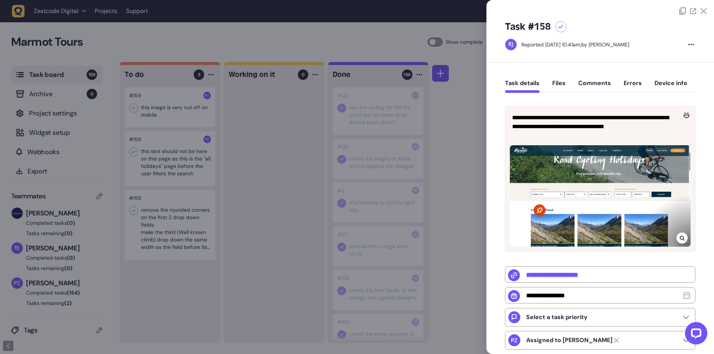
click at [677, 233] on div at bounding box center [681, 238] width 11 height 11
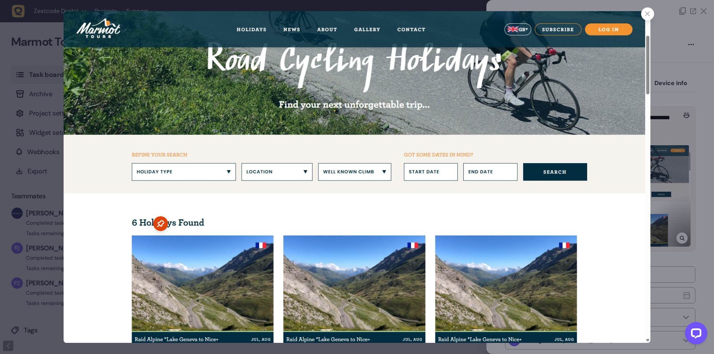
click at [689, 151] on div at bounding box center [357, 177] width 714 height 354
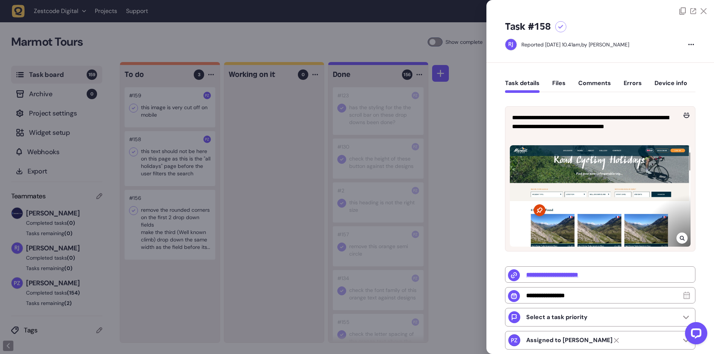
click at [473, 227] on div at bounding box center [357, 177] width 714 height 354
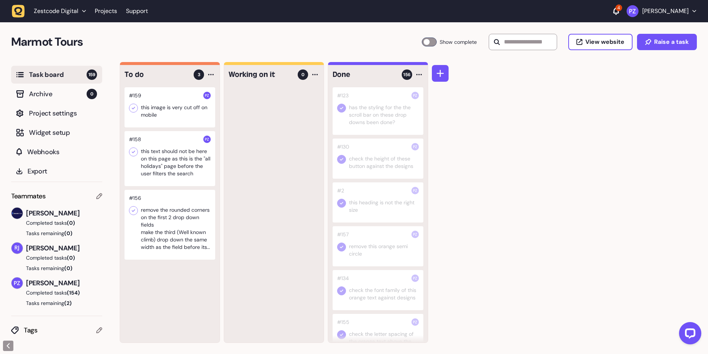
click at [181, 108] on div at bounding box center [170, 107] width 91 height 40
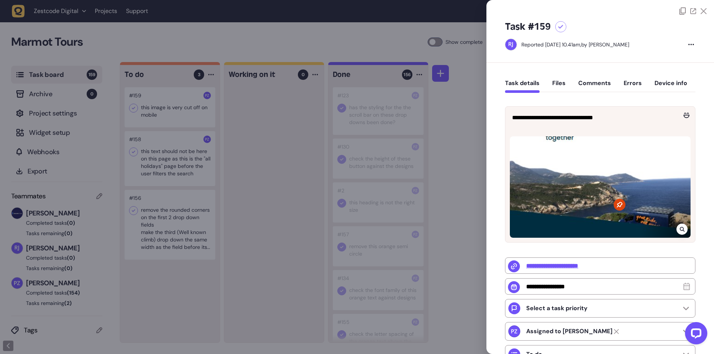
click at [251, 138] on div at bounding box center [357, 177] width 714 height 354
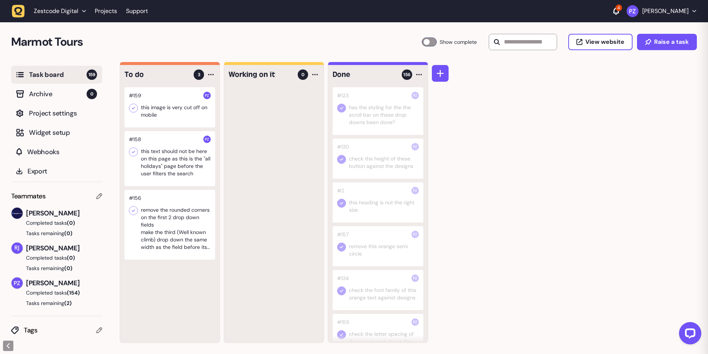
click at [175, 174] on div at bounding box center [170, 158] width 91 height 55
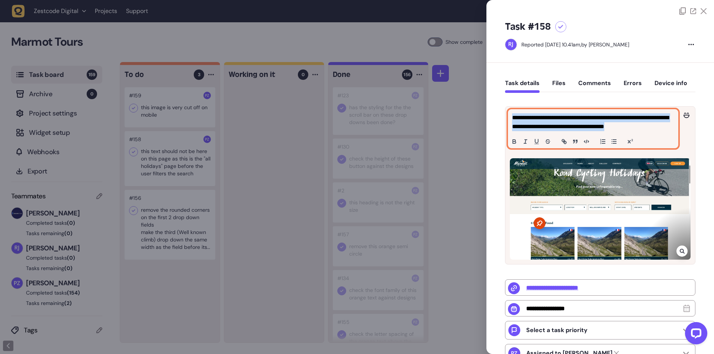
drag, startPoint x: 654, startPoint y: 128, endPoint x: 507, endPoint y: 116, distance: 147.7
click at [507, 116] on div "**********" at bounding box center [600, 129] width 190 height 44
copy p "**********"
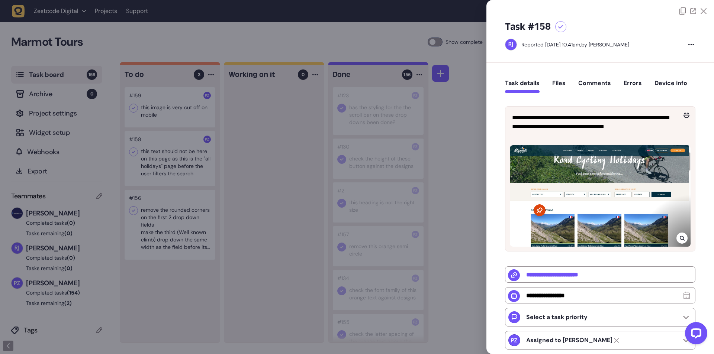
click at [281, 250] on div at bounding box center [357, 177] width 714 height 354
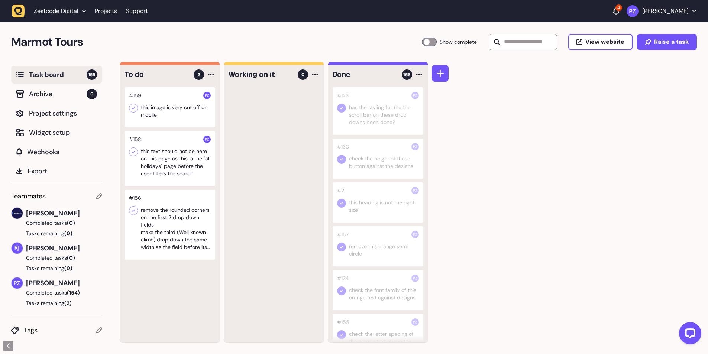
click at [179, 165] on div at bounding box center [170, 158] width 91 height 55
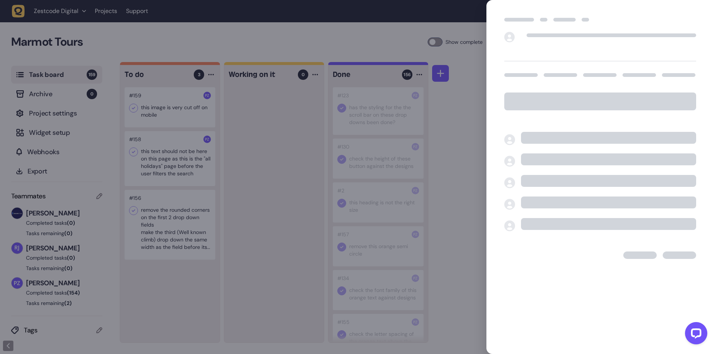
click at [283, 172] on div at bounding box center [357, 177] width 714 height 354
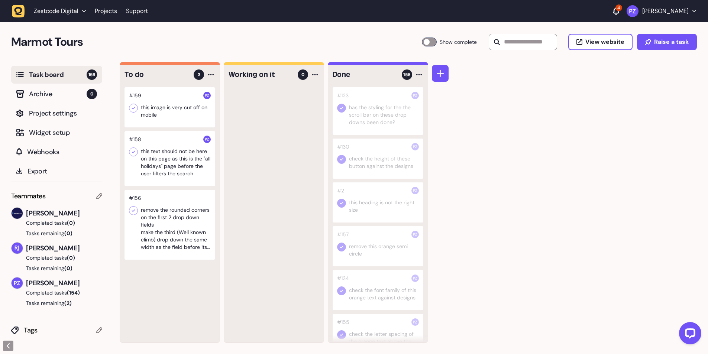
click at [196, 164] on div at bounding box center [170, 158] width 91 height 55
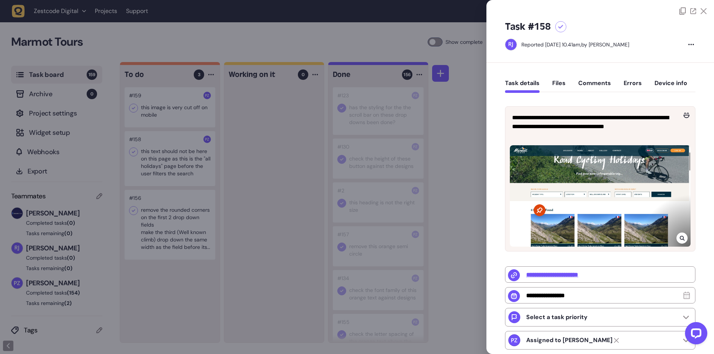
drag, startPoint x: 212, startPoint y: 239, endPoint x: 200, endPoint y: 250, distance: 16.3
click at [211, 239] on div at bounding box center [357, 177] width 714 height 354
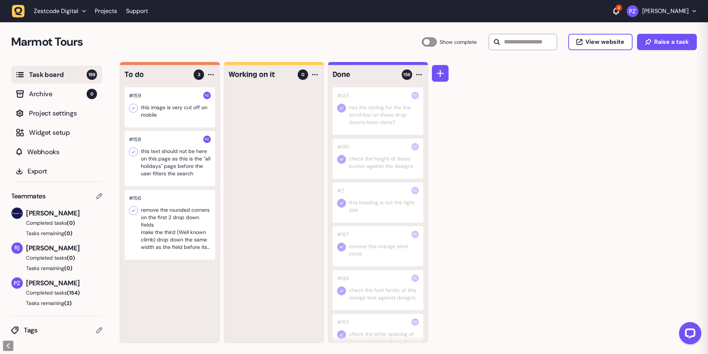
click at [193, 241] on div at bounding box center [170, 225] width 91 height 70
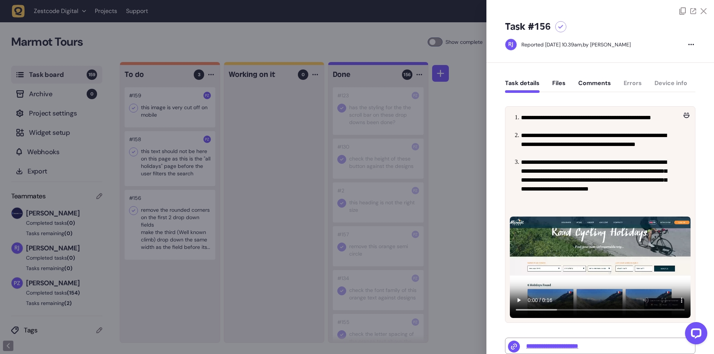
click at [467, 251] on div at bounding box center [357, 177] width 714 height 354
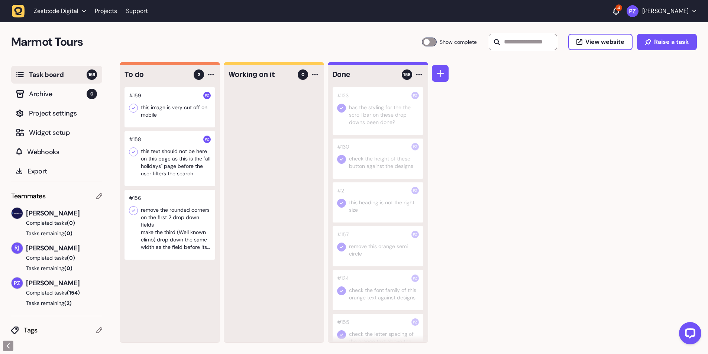
click at [135, 210] on icon at bounding box center [133, 211] width 3 height 3
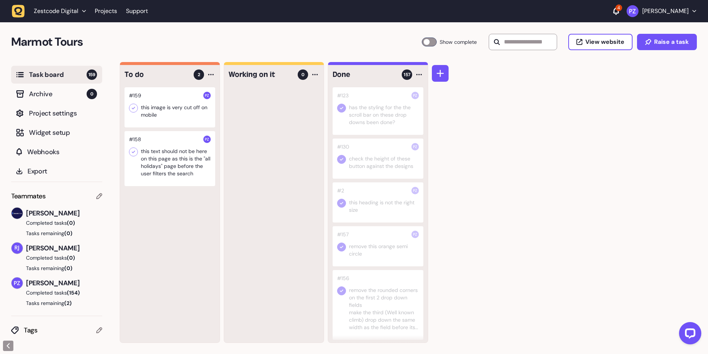
click at [149, 116] on div at bounding box center [170, 107] width 91 height 40
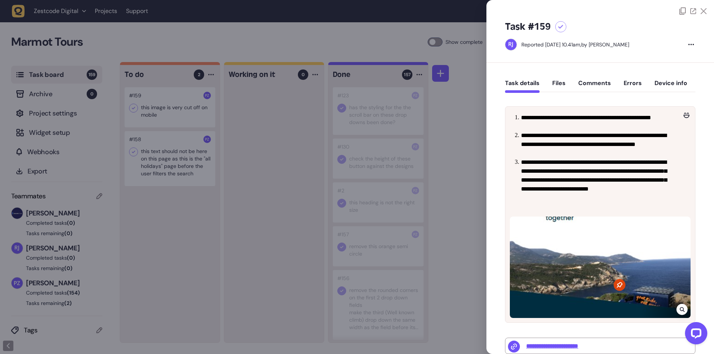
click at [131, 123] on div at bounding box center [357, 177] width 714 height 354
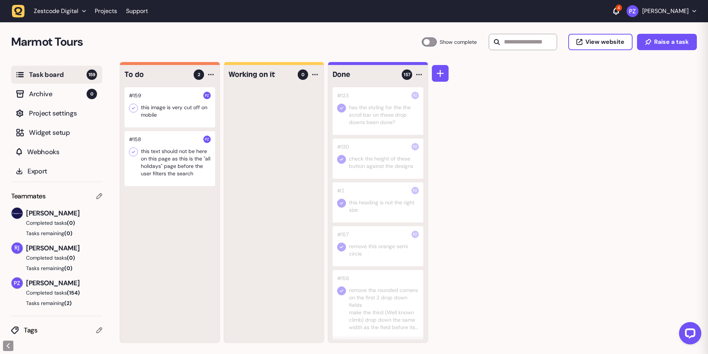
drag, startPoint x: 130, startPoint y: 111, endPoint x: 136, endPoint y: 109, distance: 6.2
click at [130, 110] on icon at bounding box center [133, 107] width 7 height 7
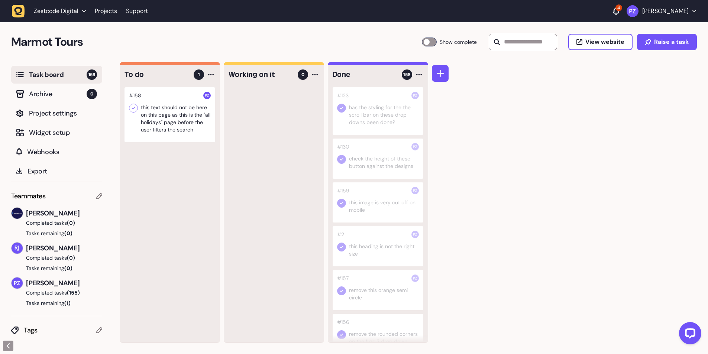
click at [165, 122] on div at bounding box center [170, 114] width 91 height 55
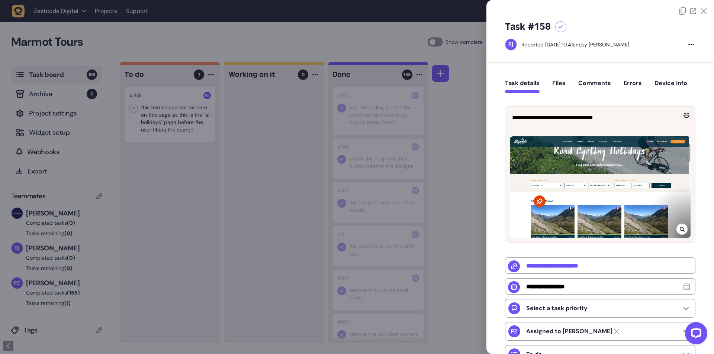
drag, startPoint x: 290, startPoint y: 212, endPoint x: 304, endPoint y: 216, distance: 14.2
click at [290, 210] on div at bounding box center [357, 177] width 714 height 354
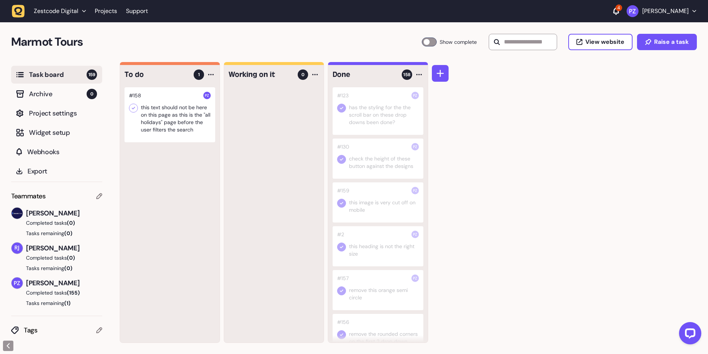
click at [139, 117] on div at bounding box center [170, 114] width 91 height 55
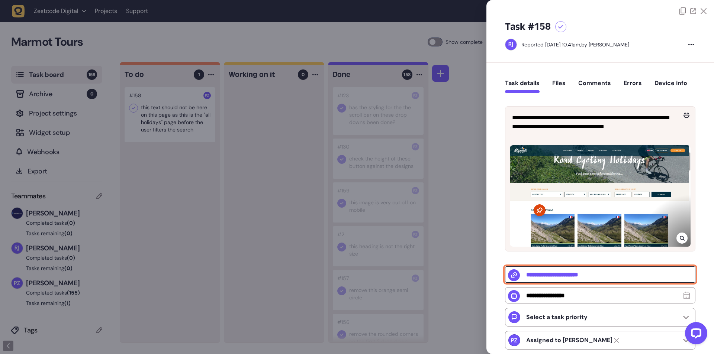
click at [547, 277] on input "**********" at bounding box center [600, 275] width 190 height 16
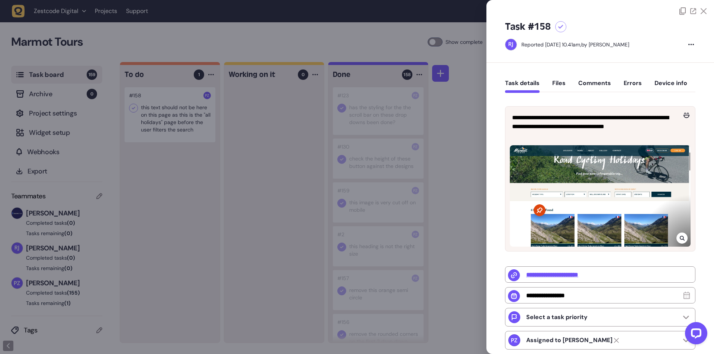
click at [287, 160] on div at bounding box center [357, 177] width 714 height 354
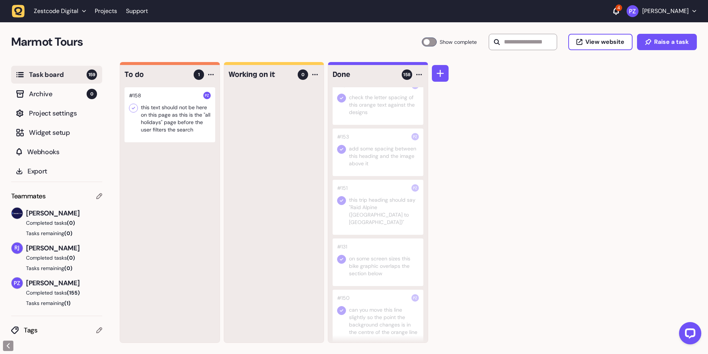
scroll to position [520, 0]
click at [187, 119] on div at bounding box center [170, 114] width 91 height 55
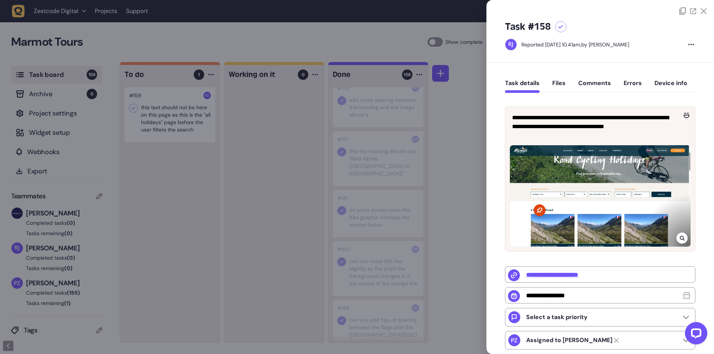
drag, startPoint x: 172, startPoint y: 168, endPoint x: 171, endPoint y: 163, distance: 5.3
click at [172, 169] on div at bounding box center [357, 177] width 714 height 354
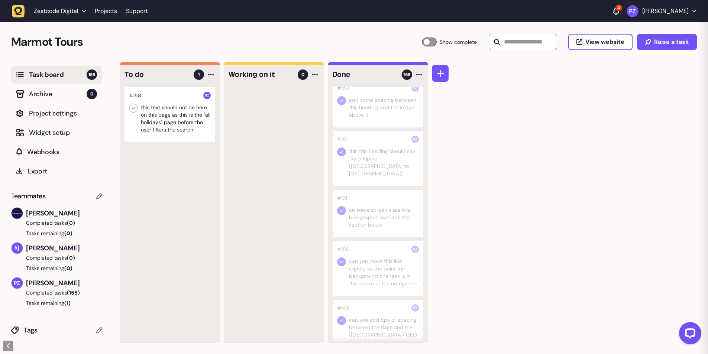
click at [133, 108] on icon at bounding box center [133, 107] width 7 height 7
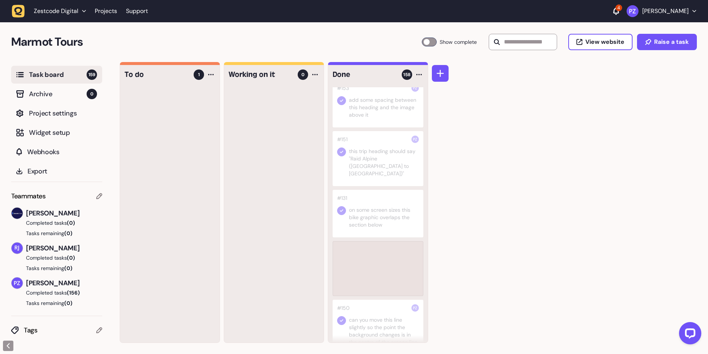
scroll to position [520, 0]
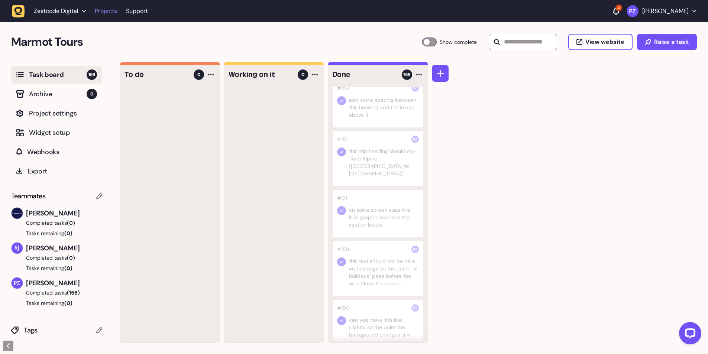
click at [105, 12] on link "Projects" at bounding box center [106, 10] width 22 height 13
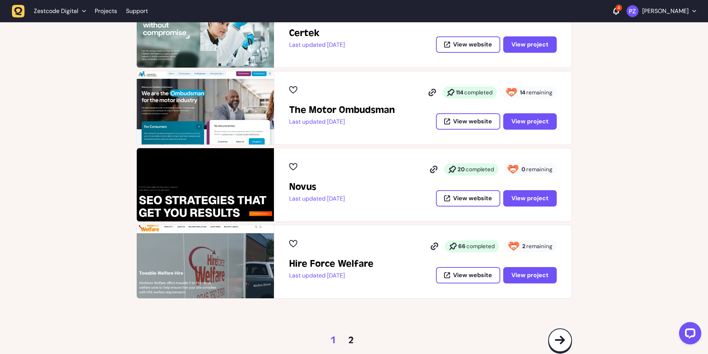
scroll to position [366, 0]
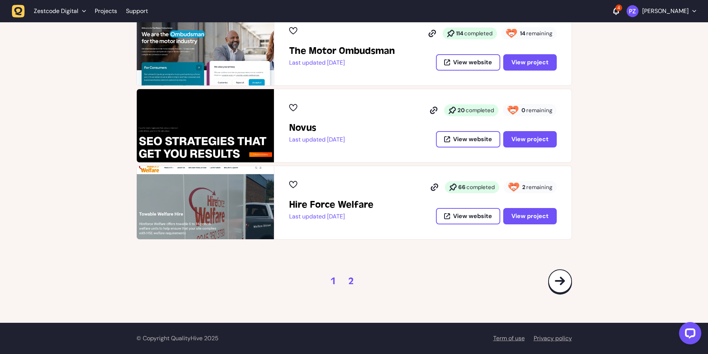
click at [353, 283] on link "2" at bounding box center [351, 281] width 6 height 12
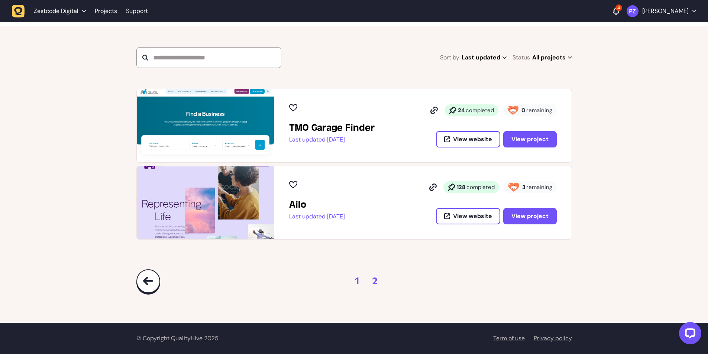
click at [357, 284] on link "1" at bounding box center [357, 281] width 6 height 12
